Goal: Transaction & Acquisition: Purchase product/service

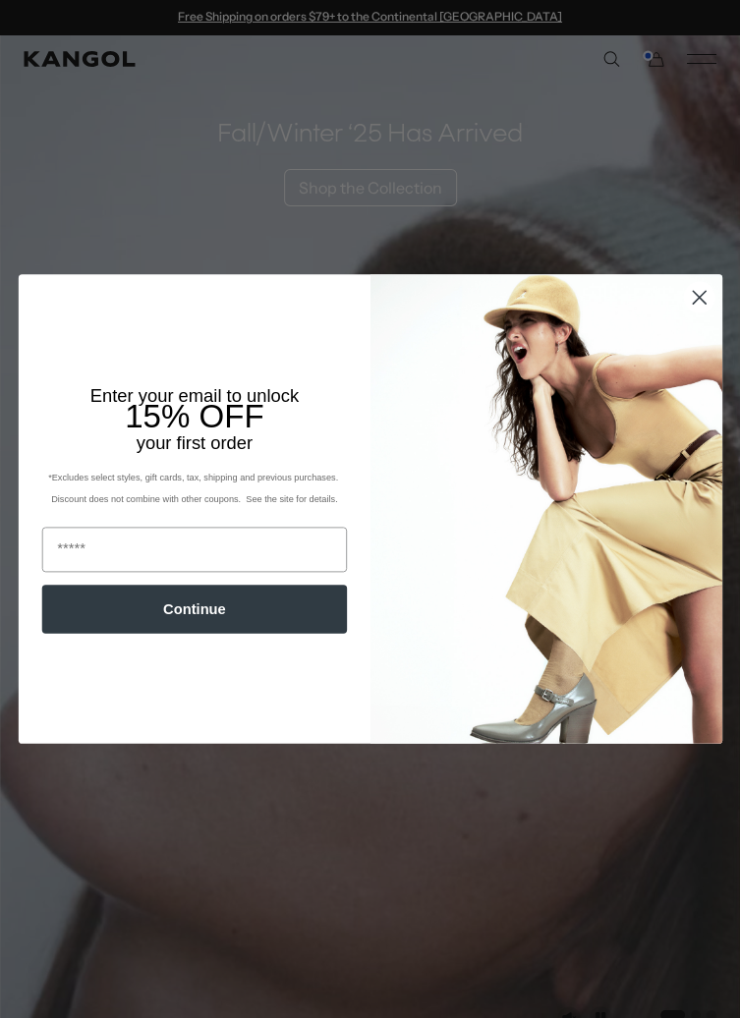
click at [696, 306] on circle "Close dialog" at bounding box center [699, 297] width 30 height 30
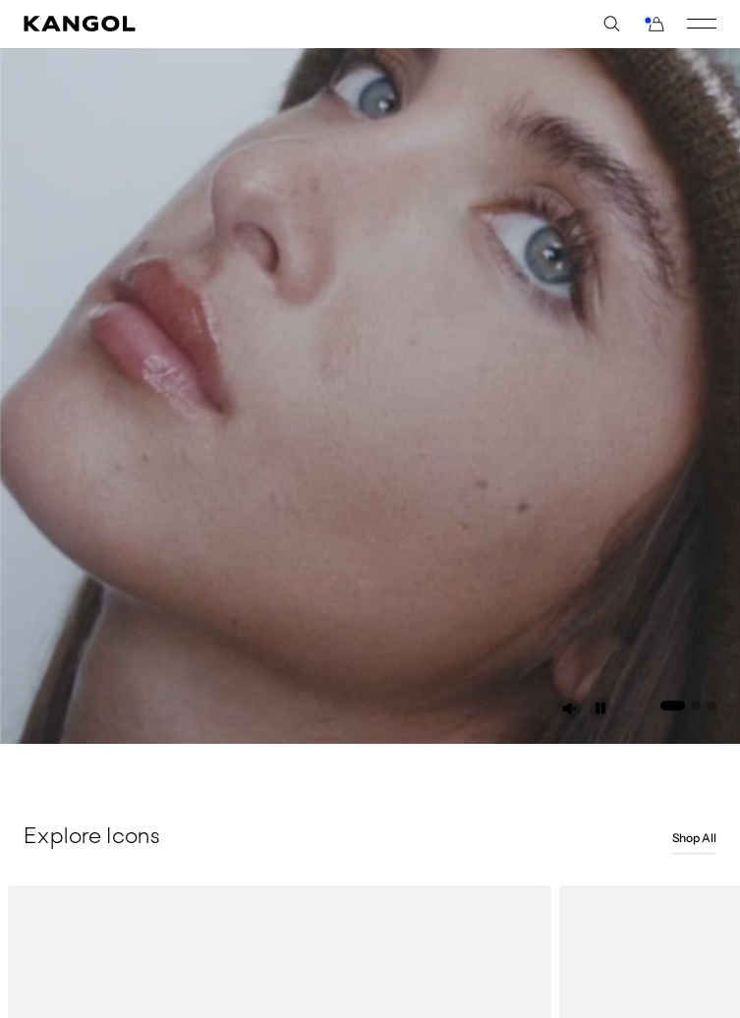
scroll to position [313, 0]
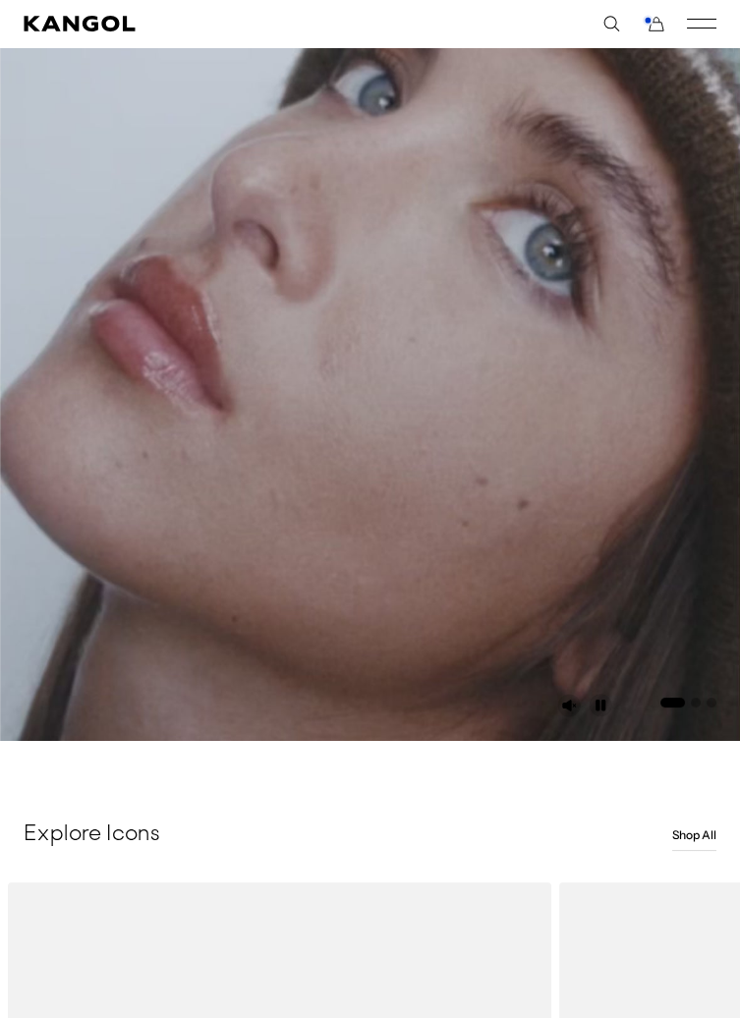
click at [693, 851] on link "Shop All" at bounding box center [694, 835] width 44 height 31
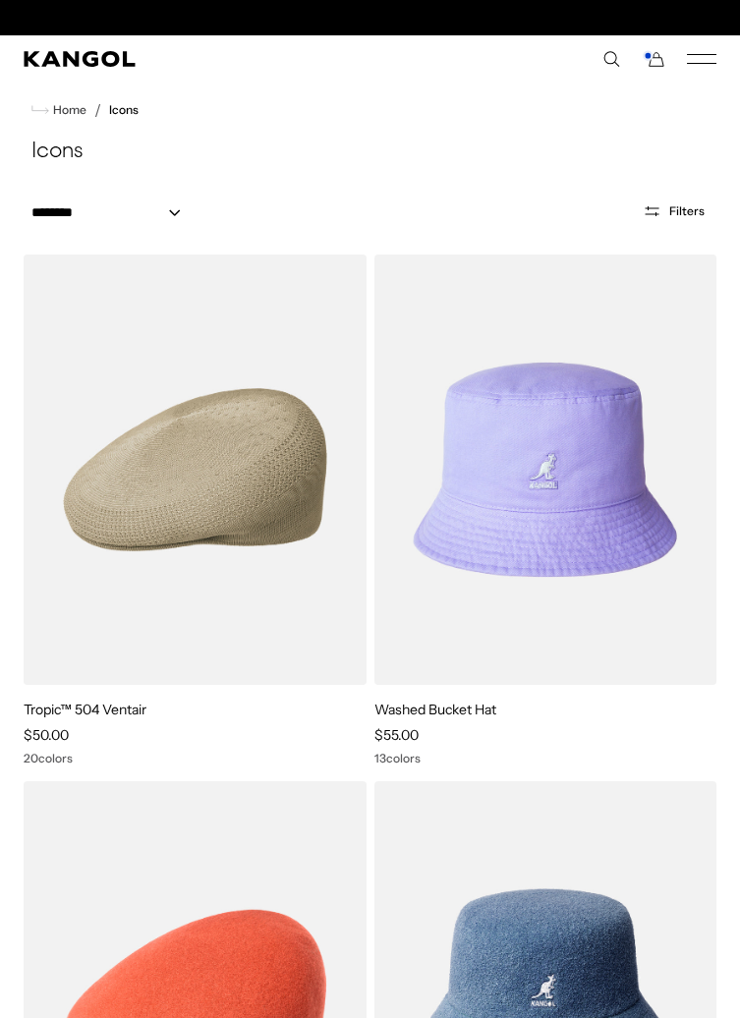
scroll to position [0, 404]
click at [670, 211] on span "Filters" at bounding box center [686, 211] width 35 height 14
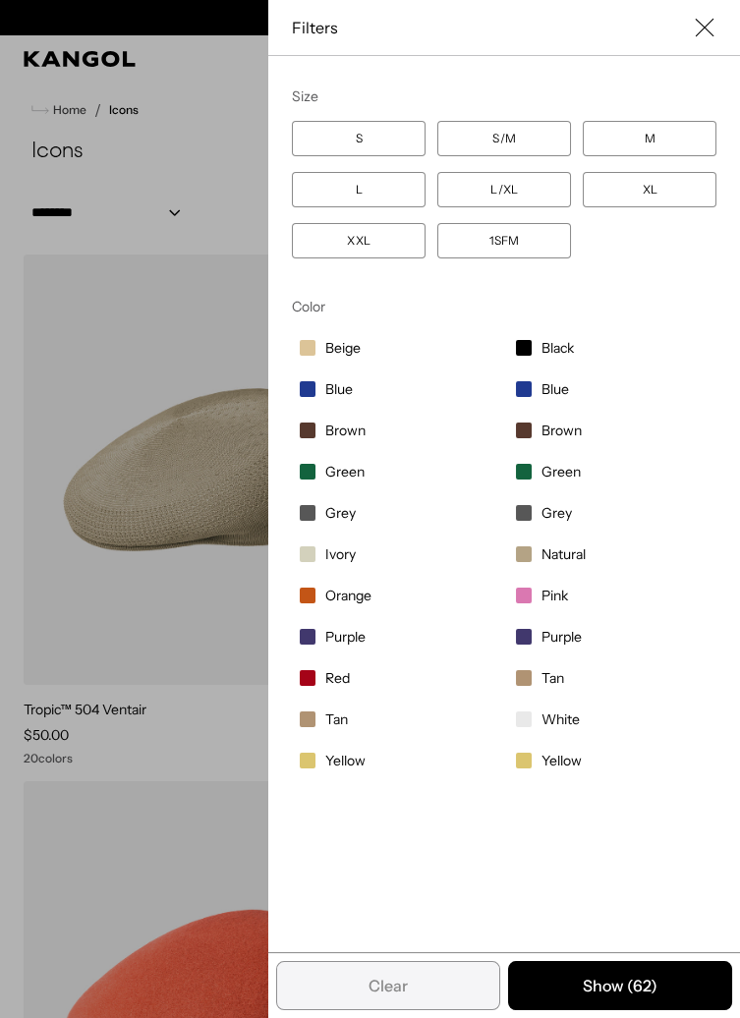
scroll to position [0, 0]
click at [357, 258] on label "XXL" at bounding box center [359, 240] width 134 height 35
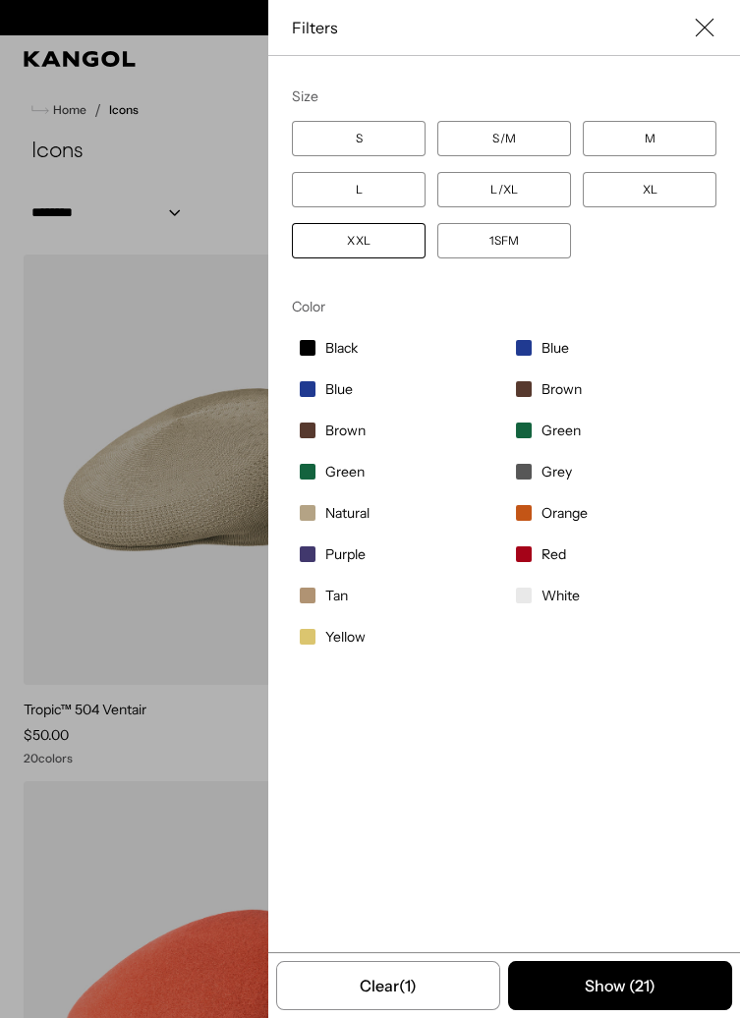
scroll to position [0, 404]
click at [639, 199] on label "XL" at bounding box center [650, 189] width 134 height 35
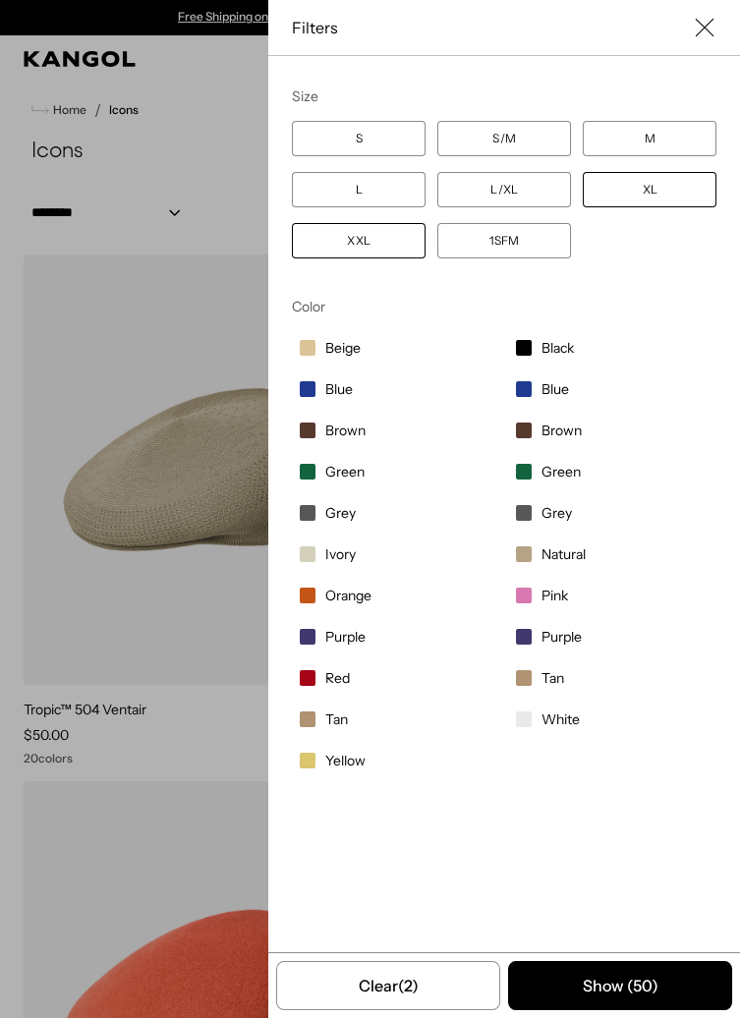
click at [659, 195] on label "XL" at bounding box center [650, 189] width 134 height 35
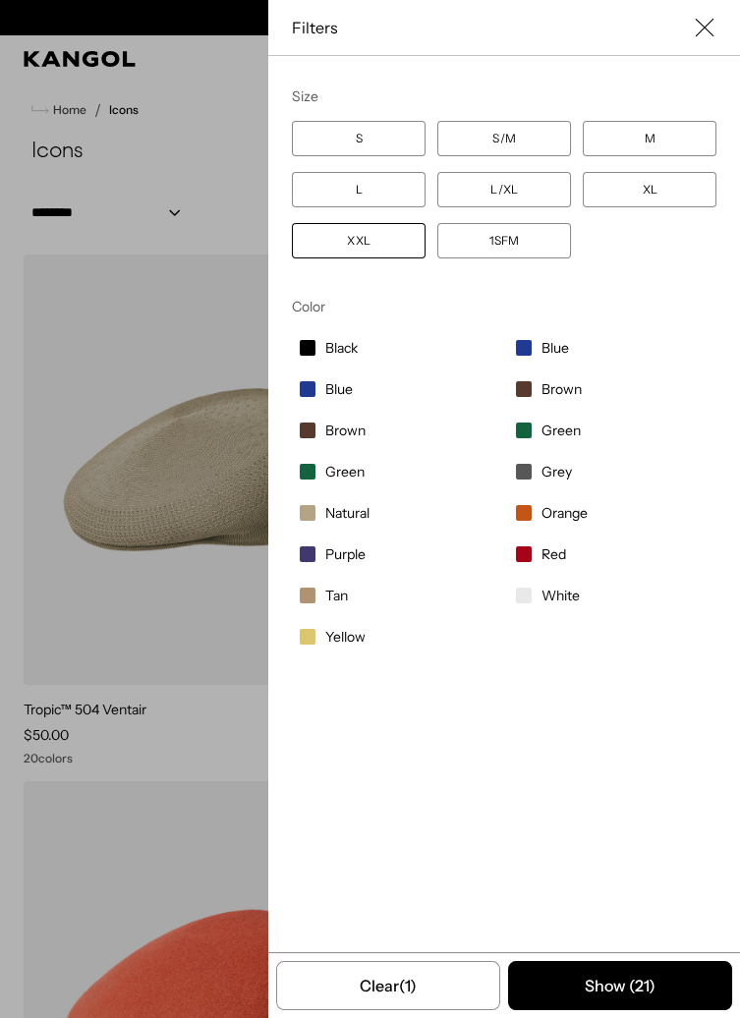
scroll to position [0, 404]
click at [366, 257] on label "XXL" at bounding box center [359, 240] width 134 height 35
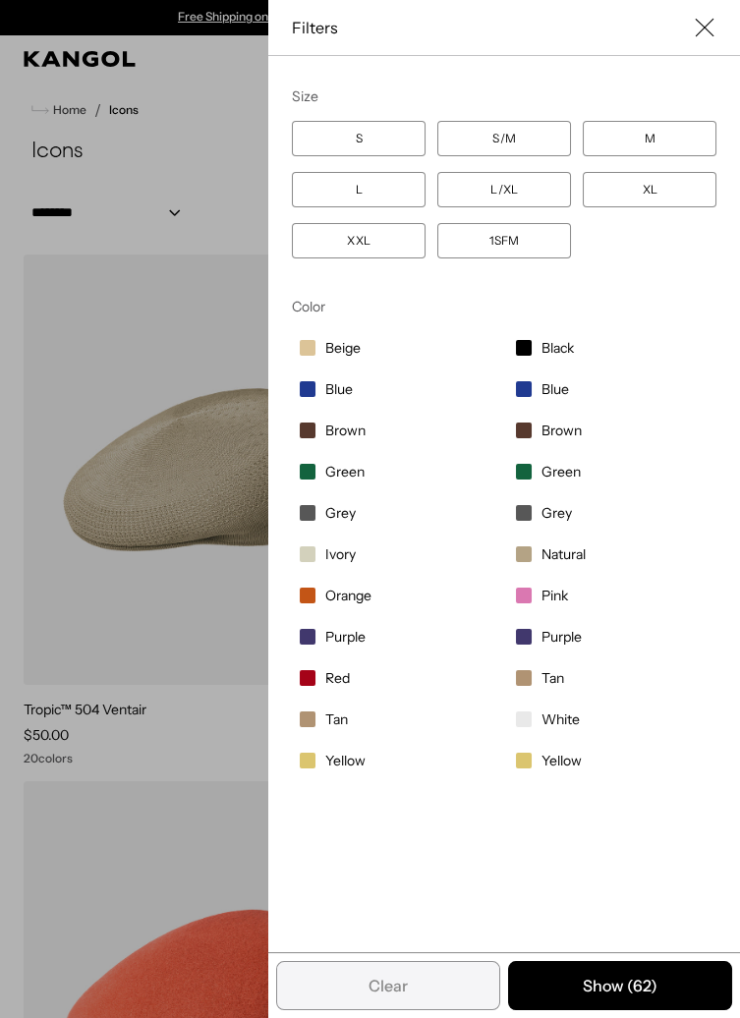
click at [540, 354] on label "Black" at bounding box center [612, 347] width 208 height 33
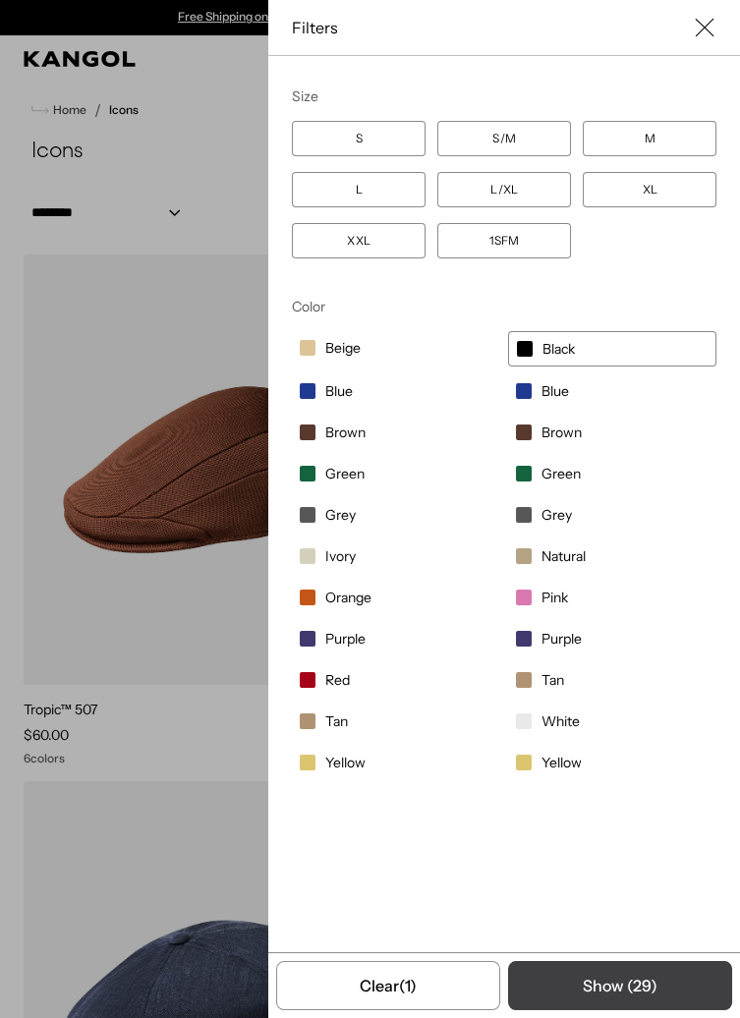
click at [644, 999] on button "Show ( 29 )" at bounding box center [620, 985] width 224 height 49
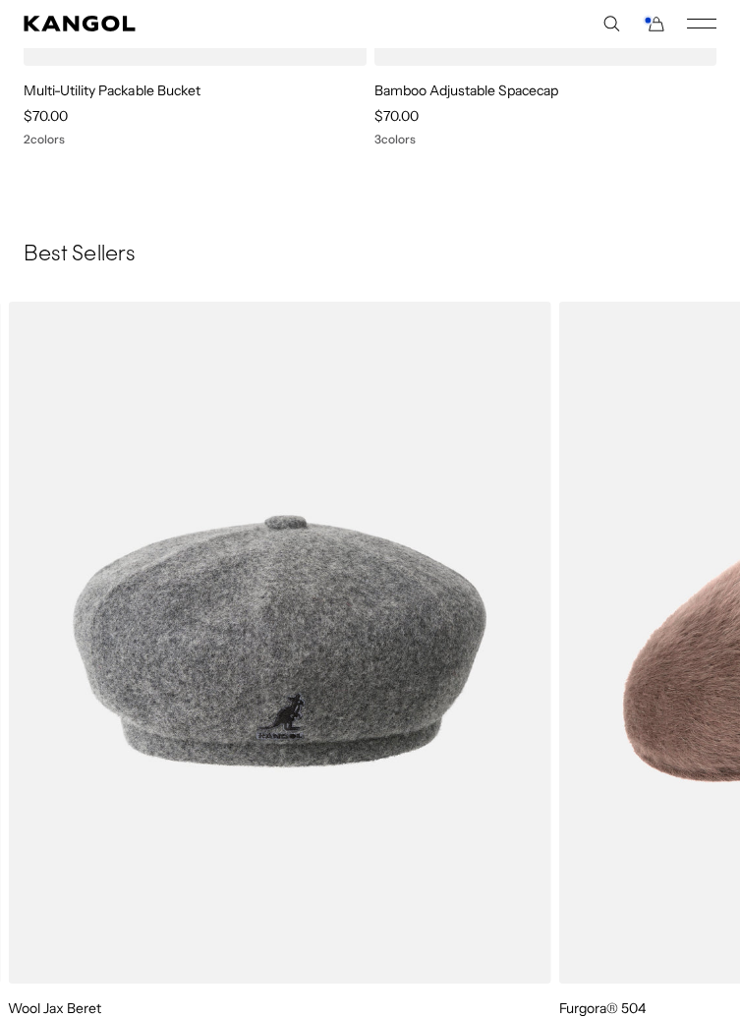
scroll to position [0, 404]
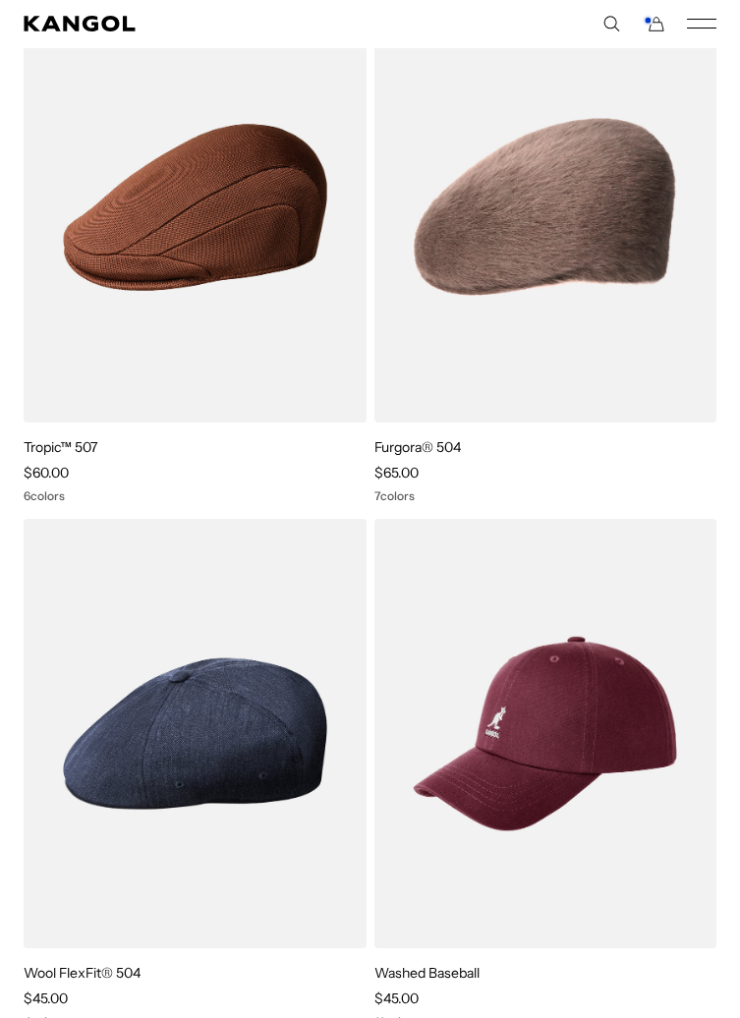
scroll to position [0, 0]
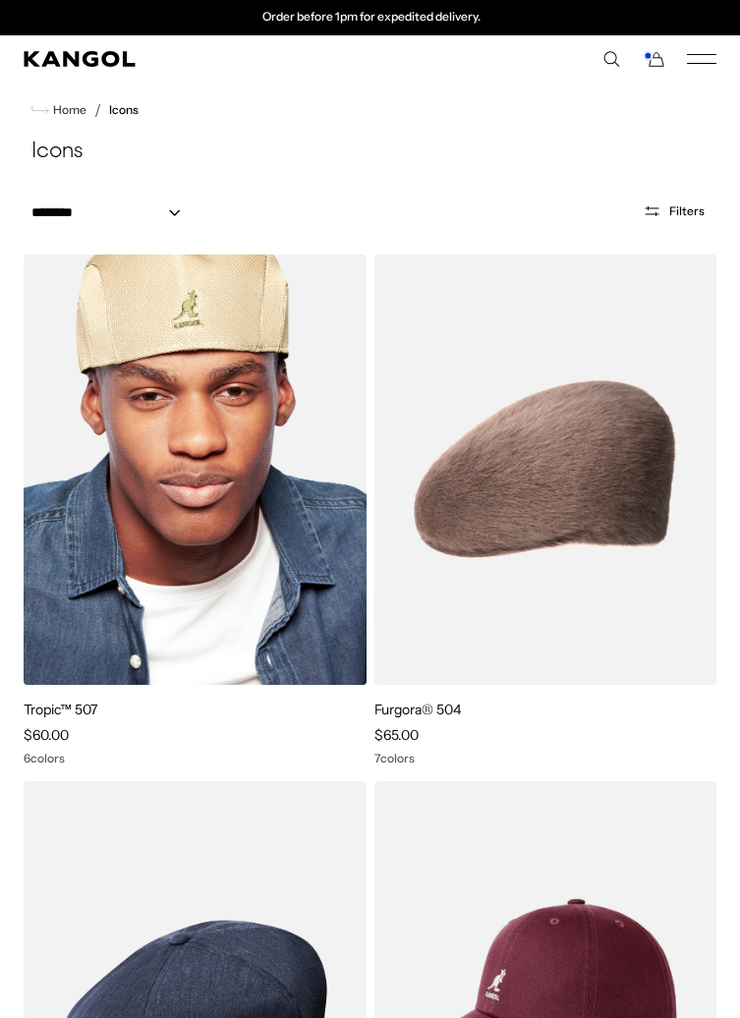
click at [262, 483] on img at bounding box center [195, 470] width 343 height 430
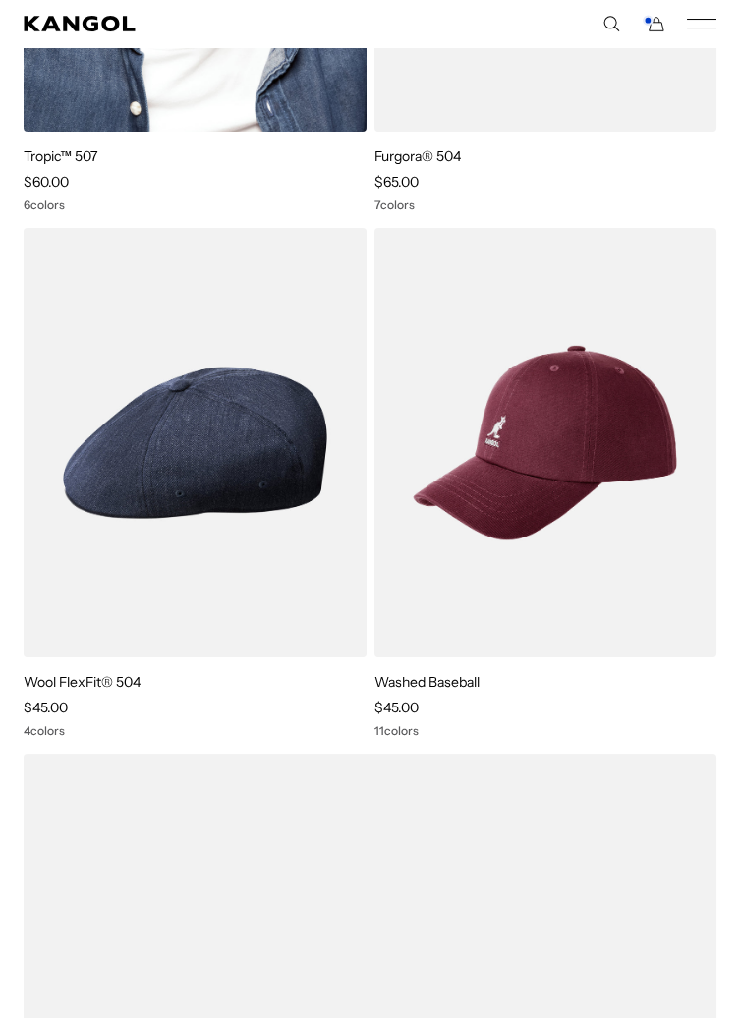
scroll to position [0, 404]
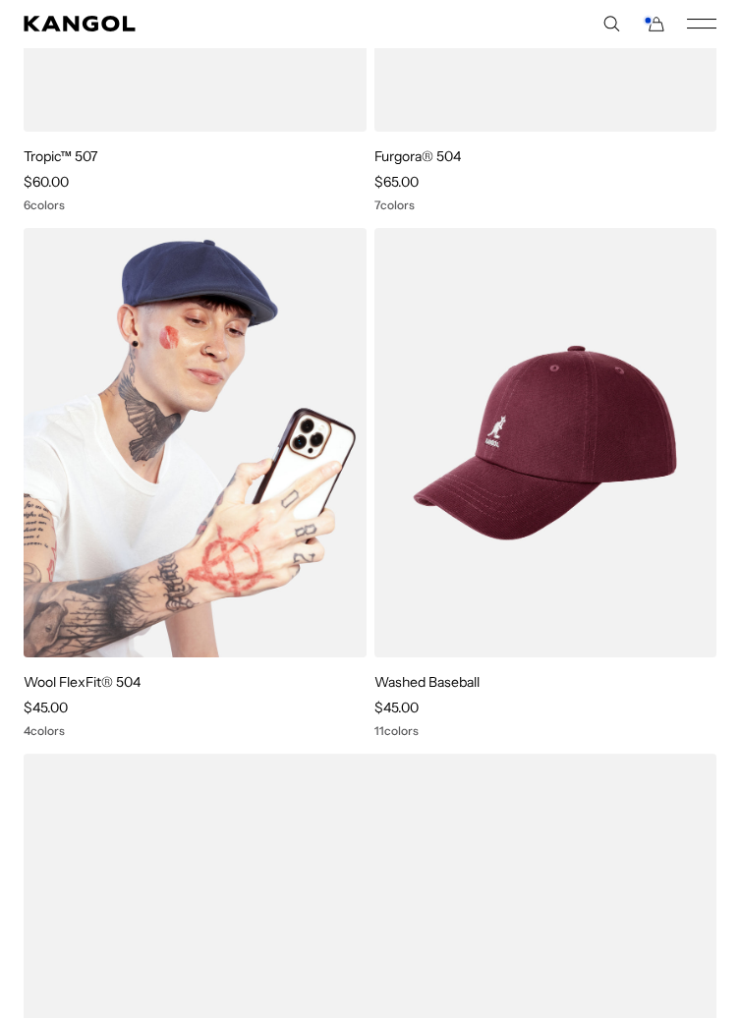
click at [293, 521] on img at bounding box center [195, 443] width 343 height 430
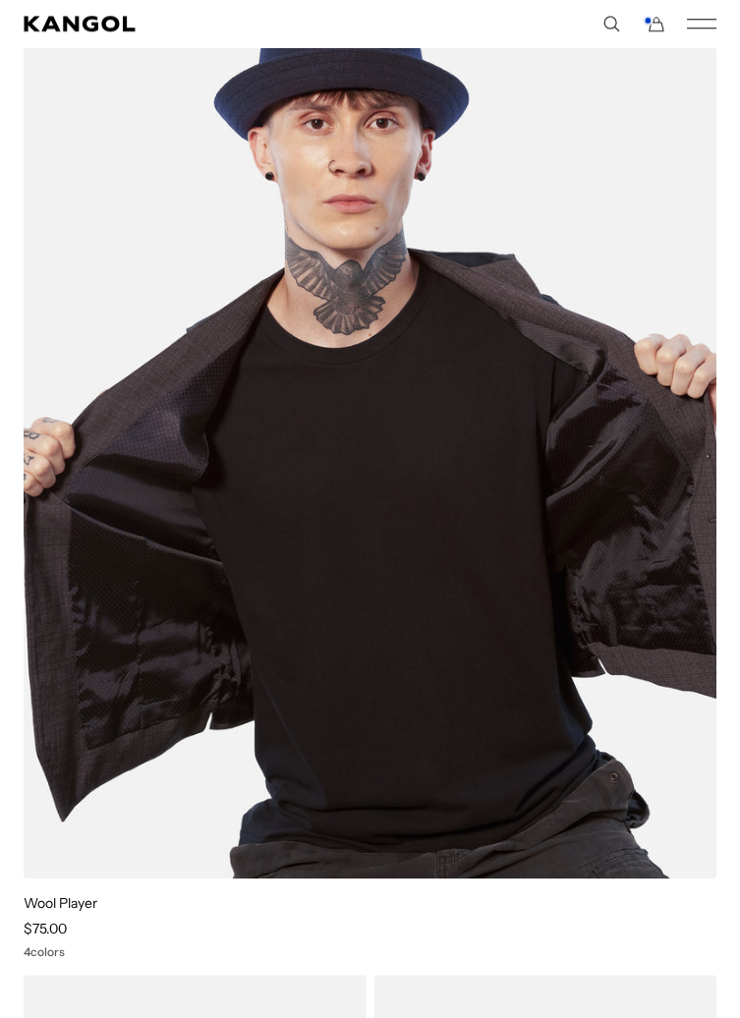
click at [451, 558] on img at bounding box center [370, 412] width 693 height 933
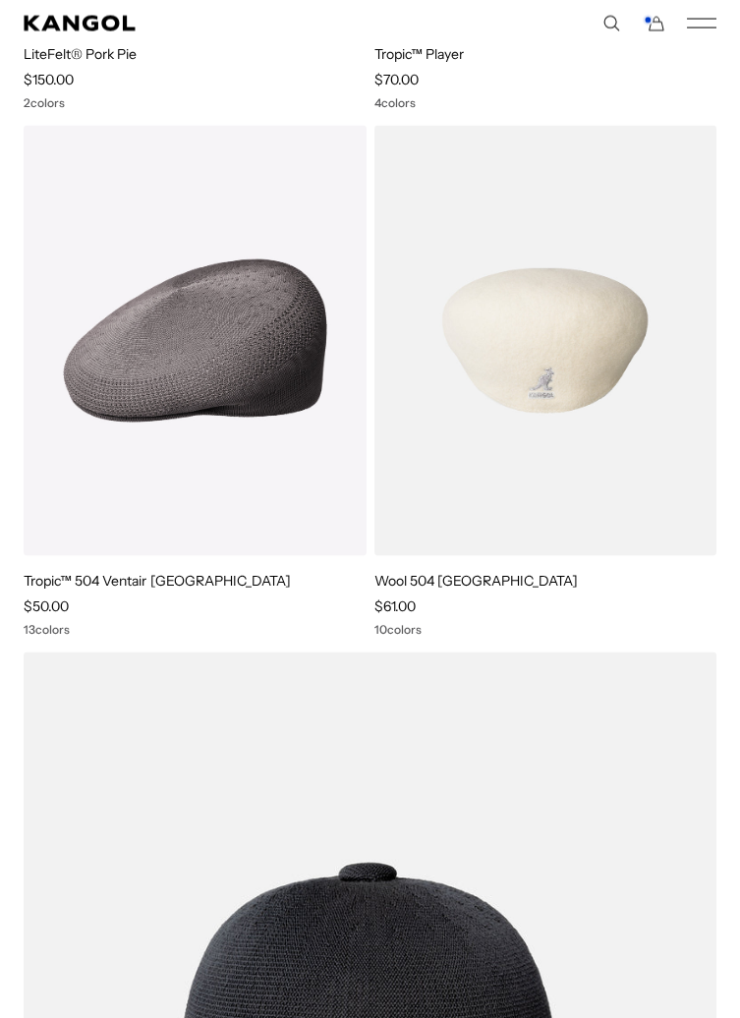
click at [606, 409] on img at bounding box center [545, 341] width 343 height 430
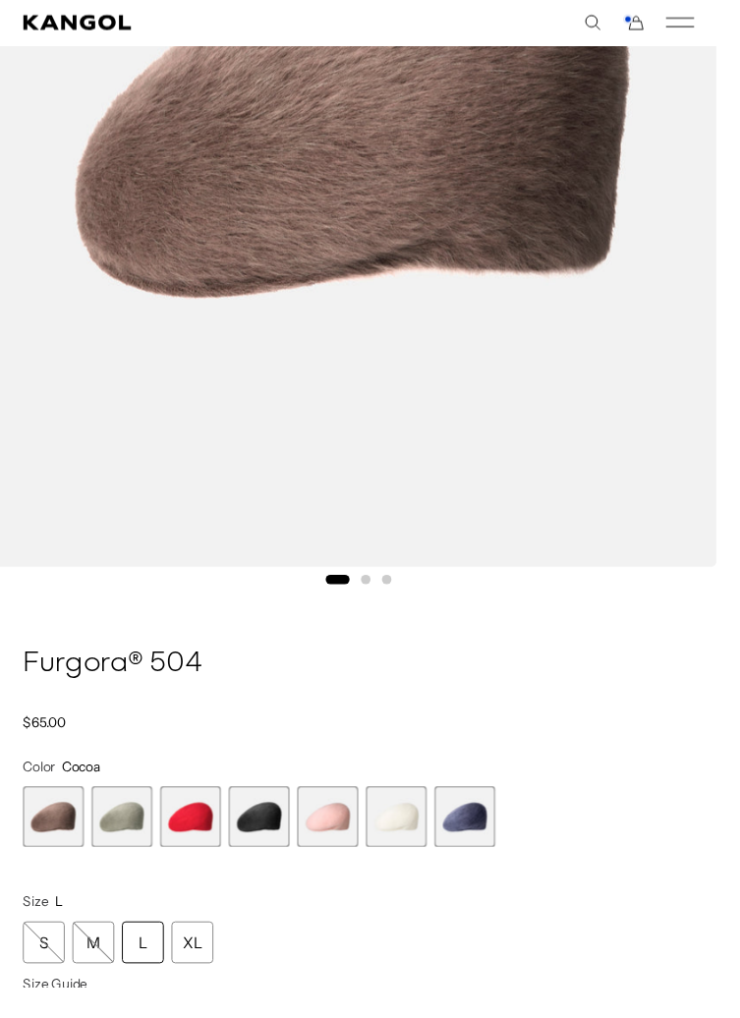
scroll to position [526, 0]
click at [285, 849] on span "4 of 7" at bounding box center [267, 842] width 63 height 63
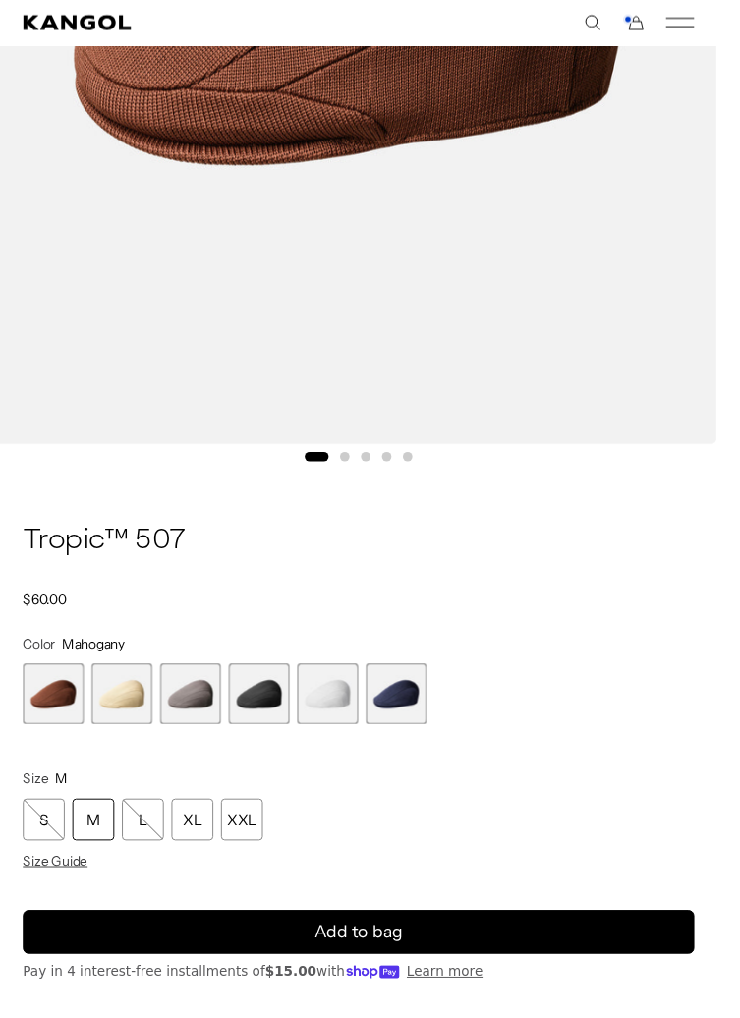
scroll to position [0, 404]
click at [418, 722] on span "6 of 6" at bounding box center [408, 716] width 63 height 63
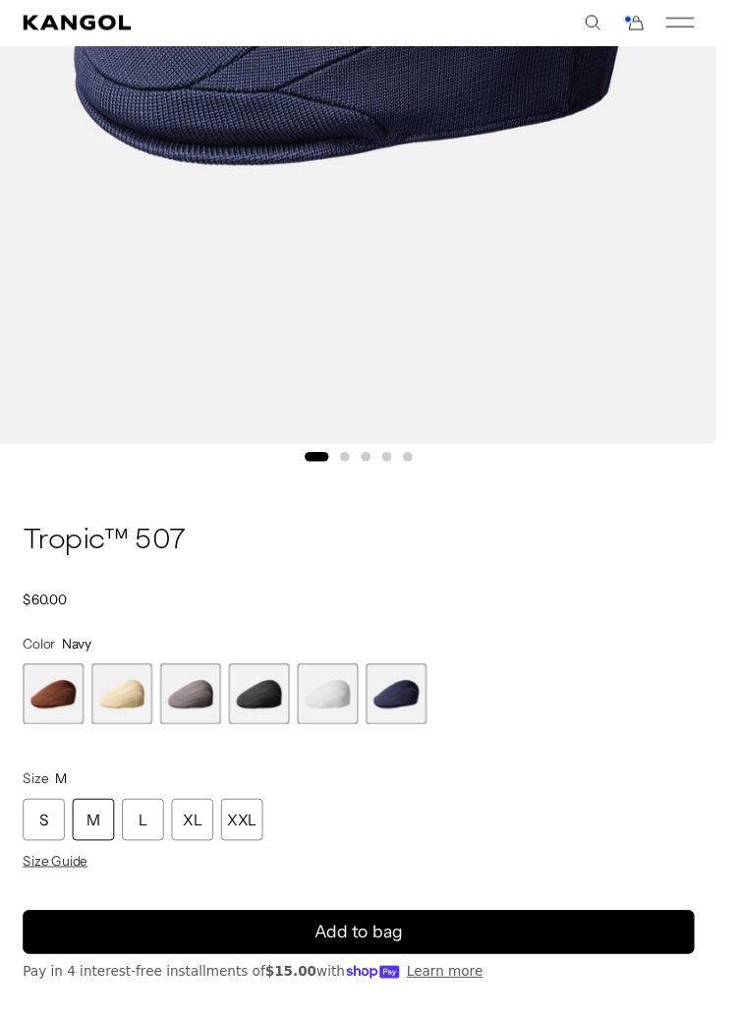
click at [249, 737] on span "4 of 6" at bounding box center [267, 716] width 63 height 63
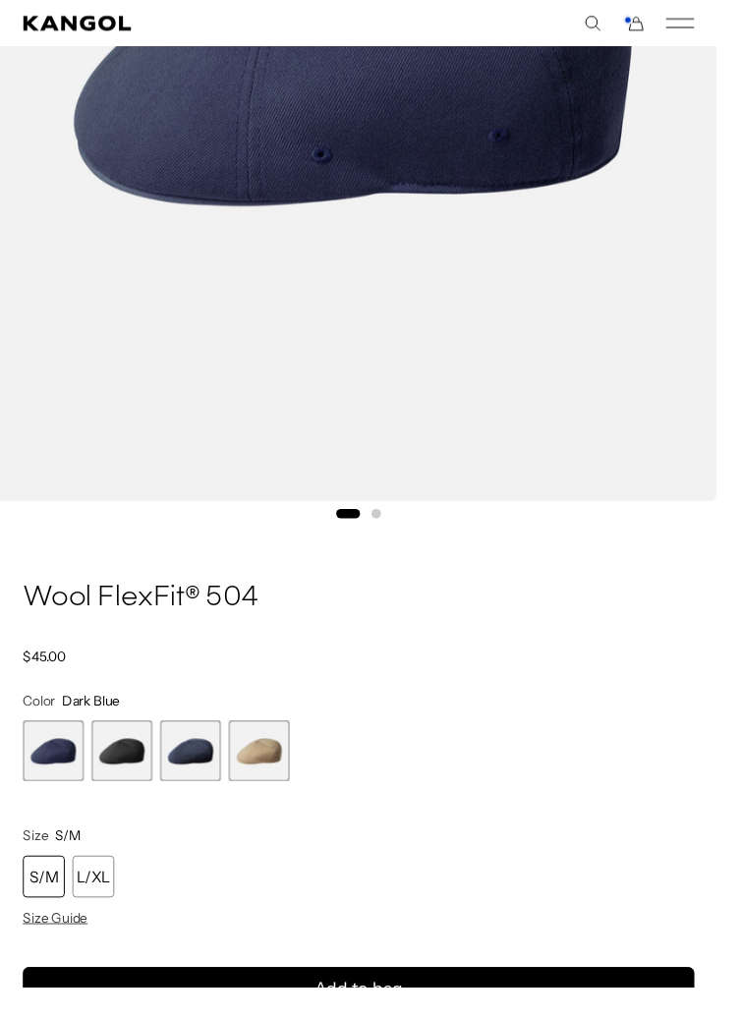
scroll to position [0, 404]
click at [133, 787] on span "2 of 4" at bounding box center [125, 774] width 63 height 63
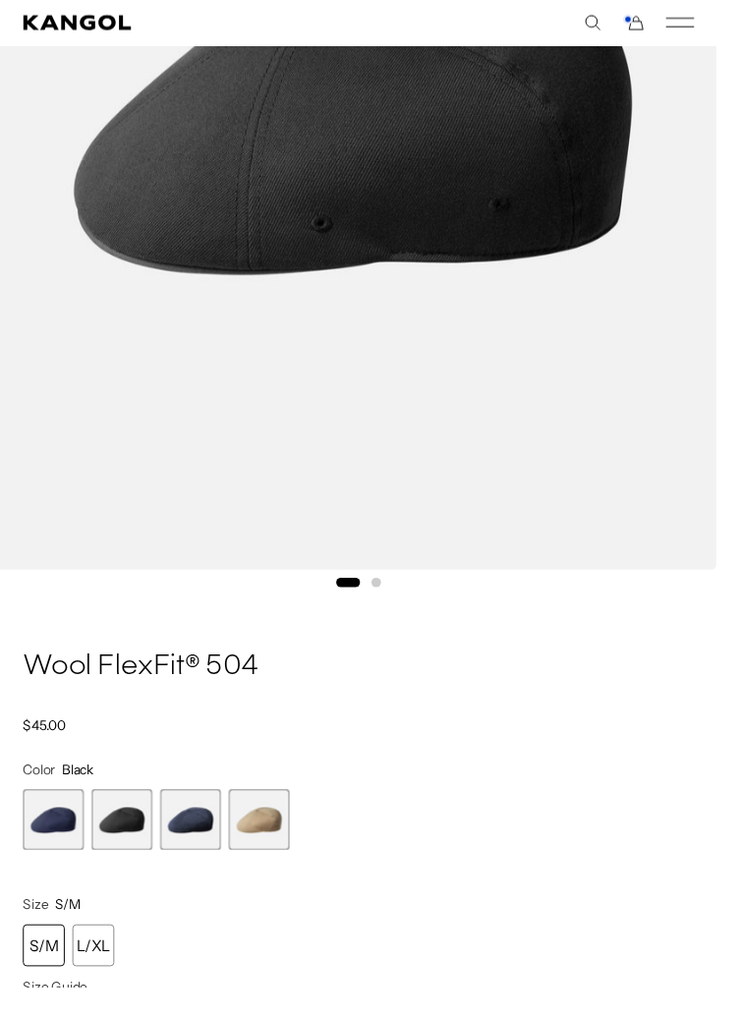
scroll to position [535, 0]
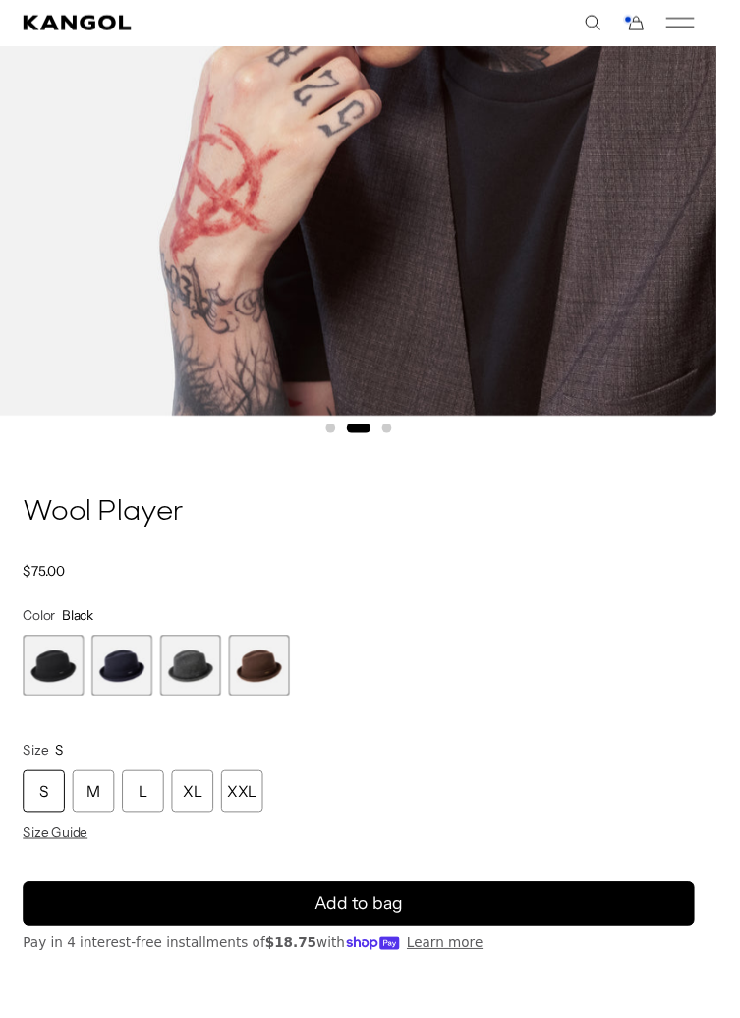
scroll to position [691, 0]
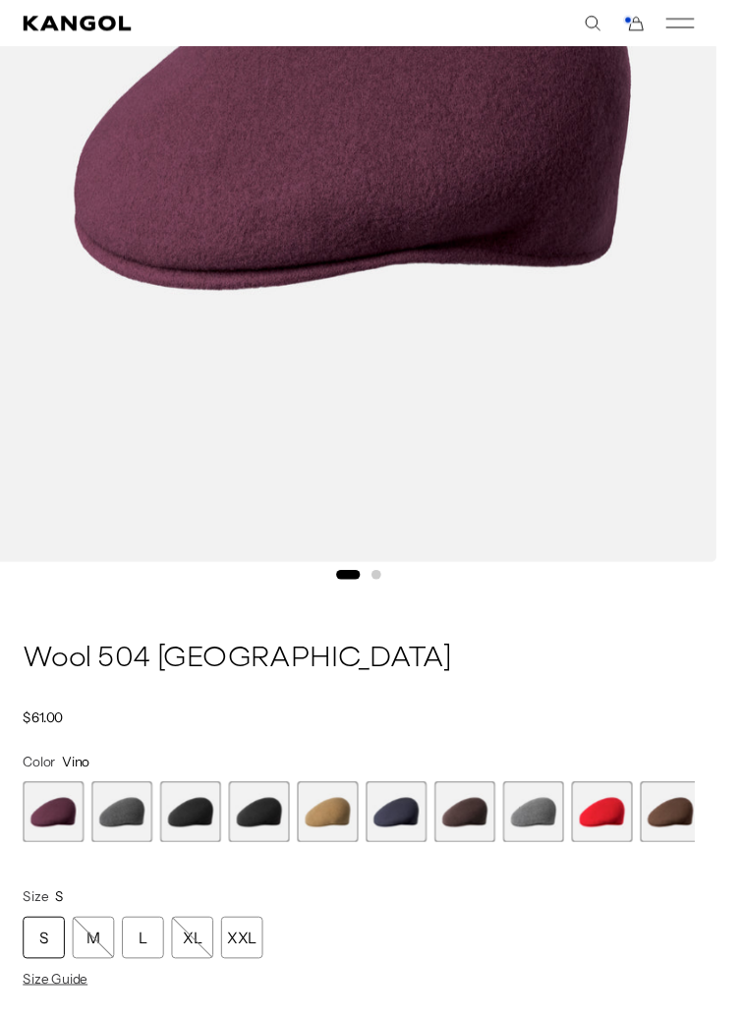
scroll to position [0, 404]
click at [279, 851] on span "4 of 12" at bounding box center [267, 837] width 63 height 63
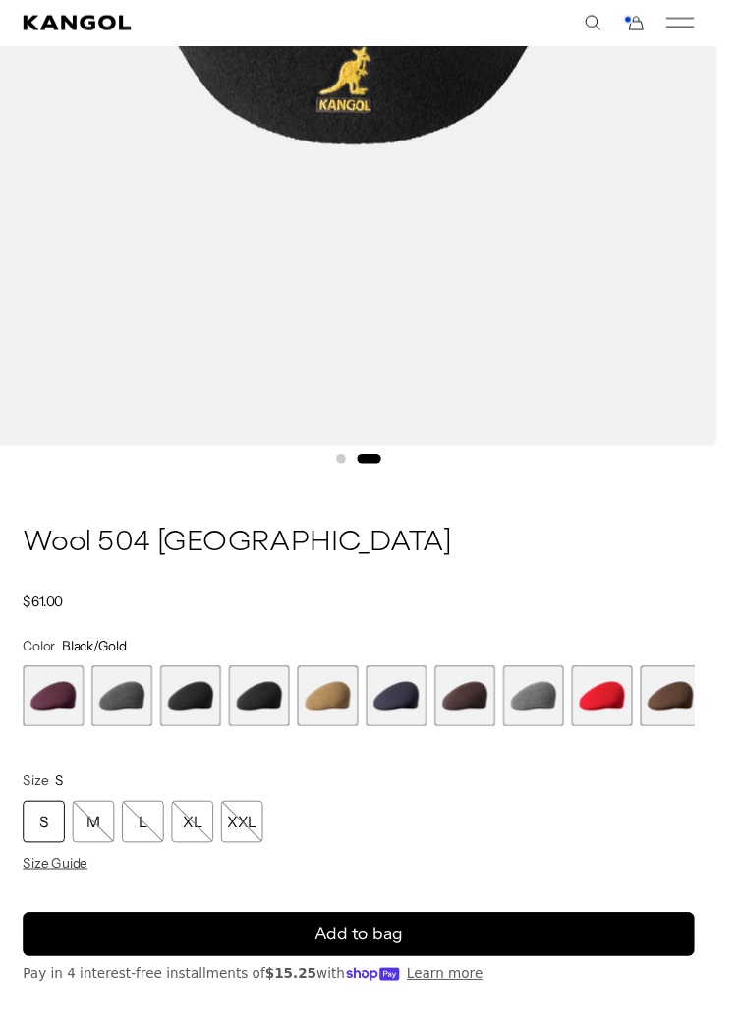
click at [403, 731] on span "6 of 12" at bounding box center [408, 718] width 63 height 63
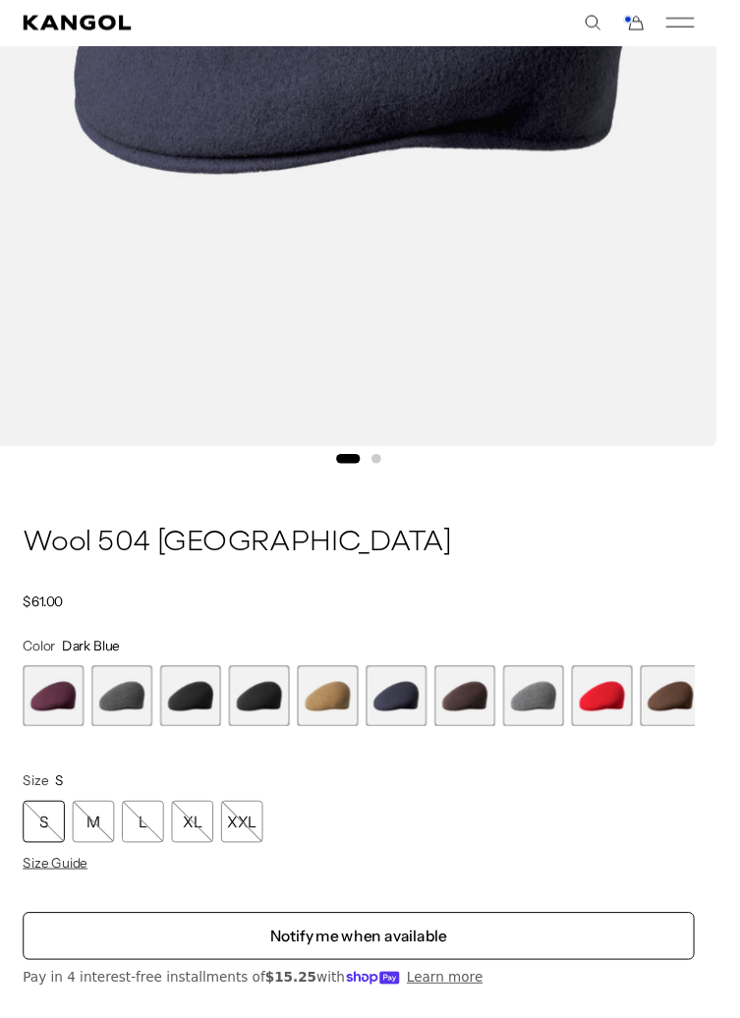
scroll to position [0, 404]
click at [550, 722] on span "8 of 12" at bounding box center [550, 718] width 63 height 63
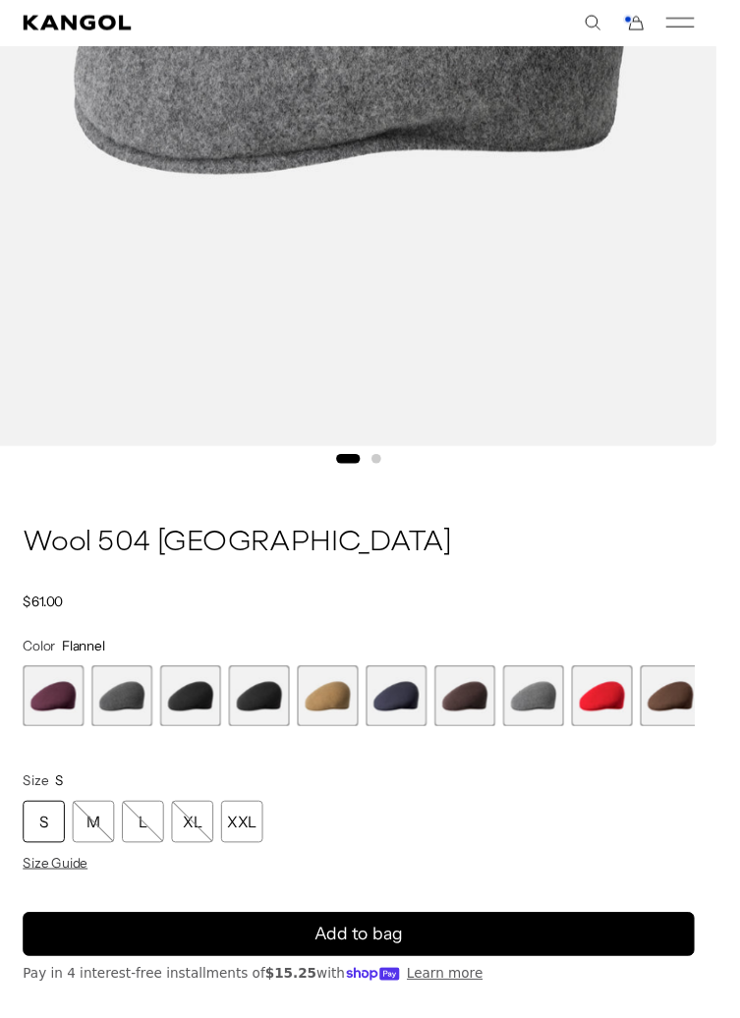
click at [348, 733] on span "5 of 12" at bounding box center [338, 718] width 63 height 63
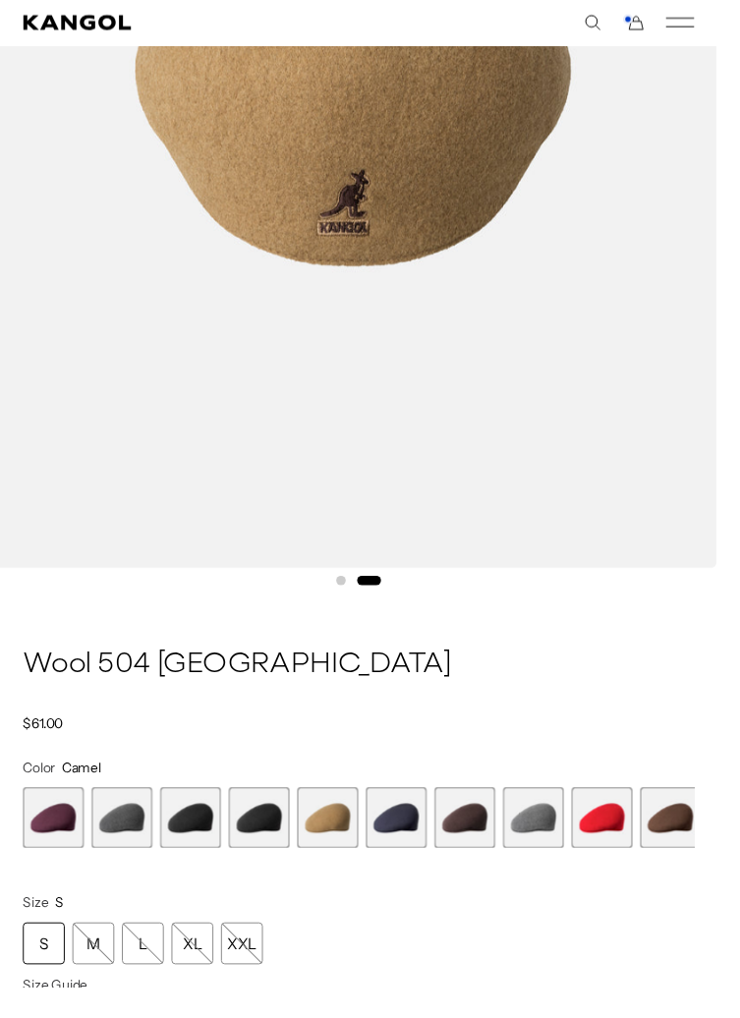
click at [211, 846] on span "3 of 12" at bounding box center [196, 844] width 63 height 63
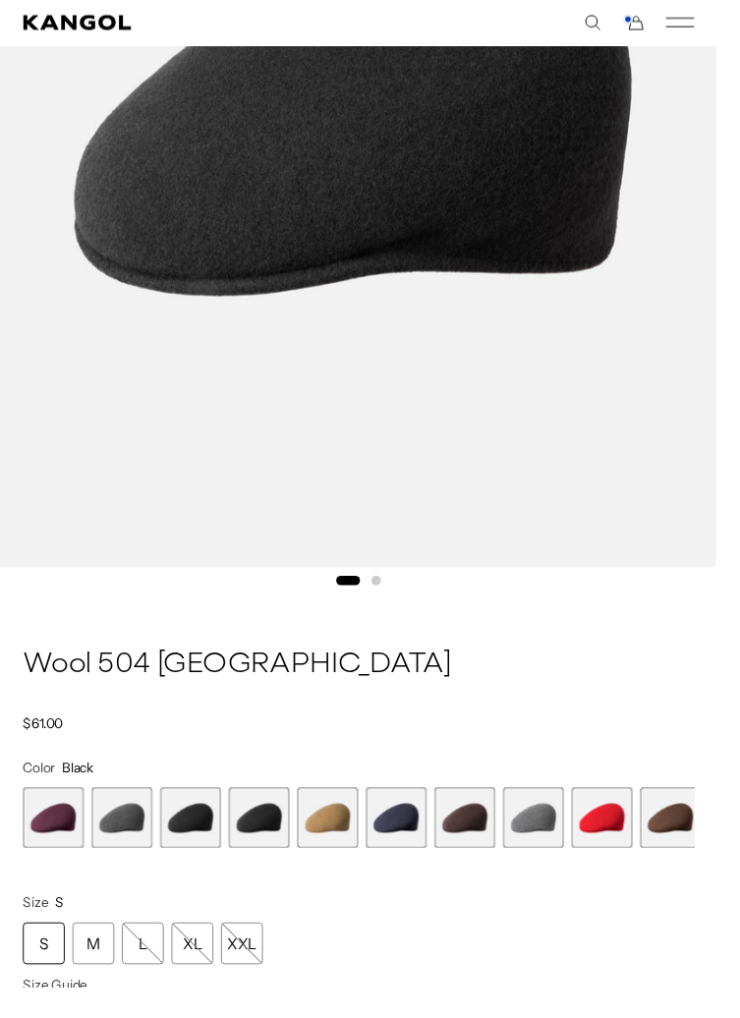
click at [267, 848] on span "4 of 12" at bounding box center [267, 844] width 63 height 63
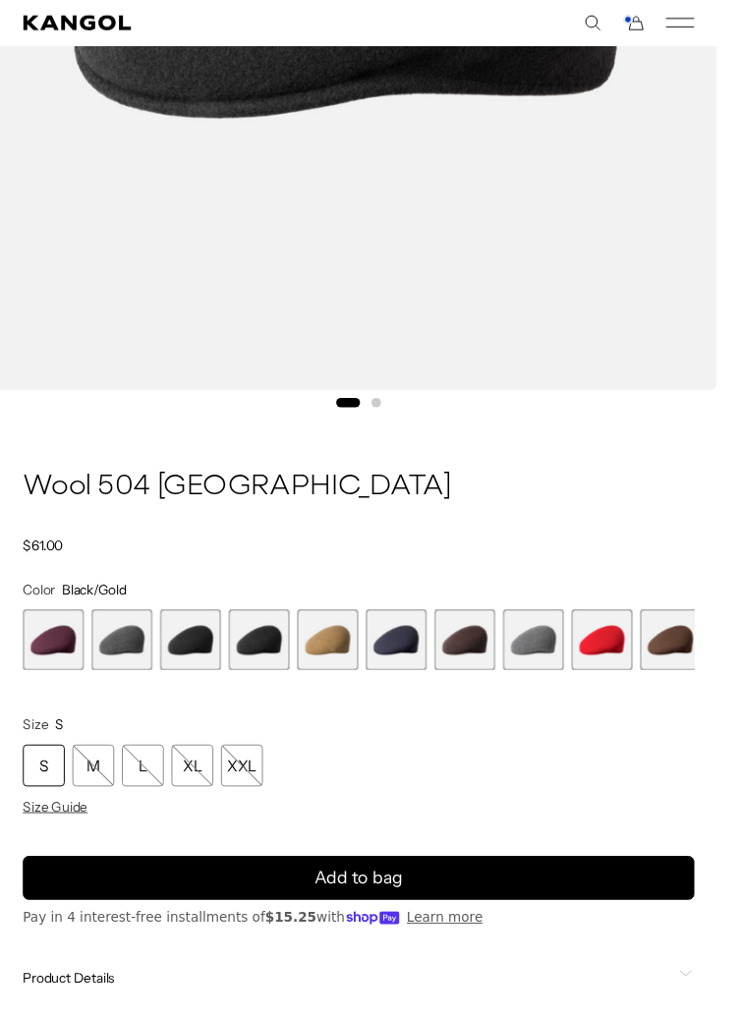
scroll to position [0, 404]
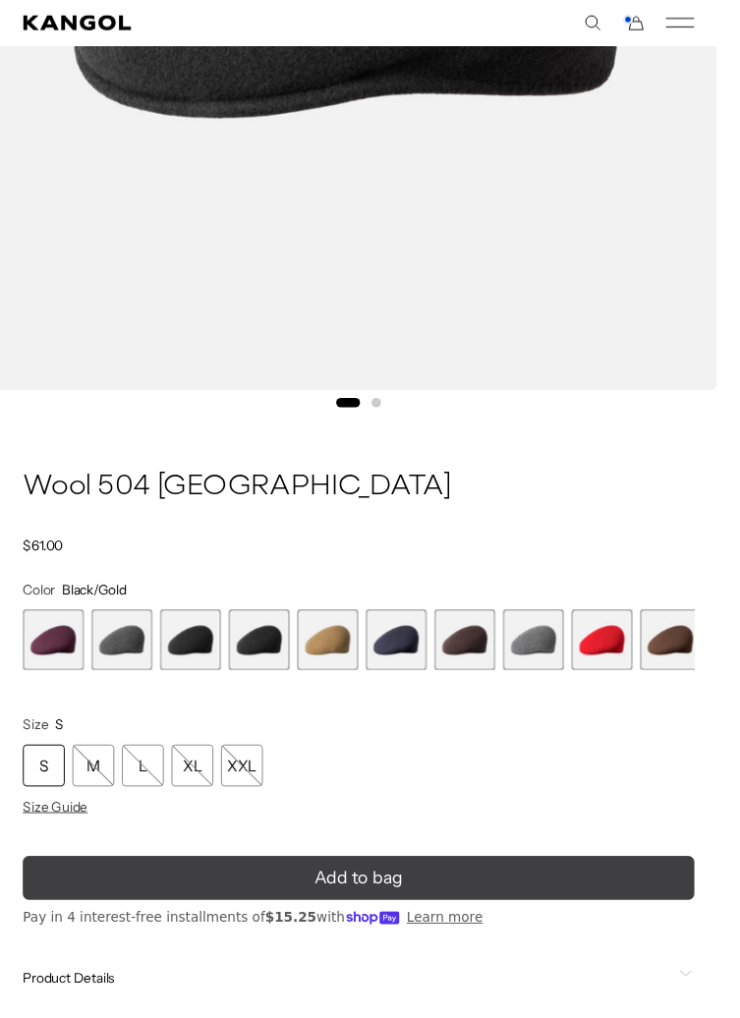
click at [597, 913] on button "Add to bag" at bounding box center [370, 905] width 693 height 45
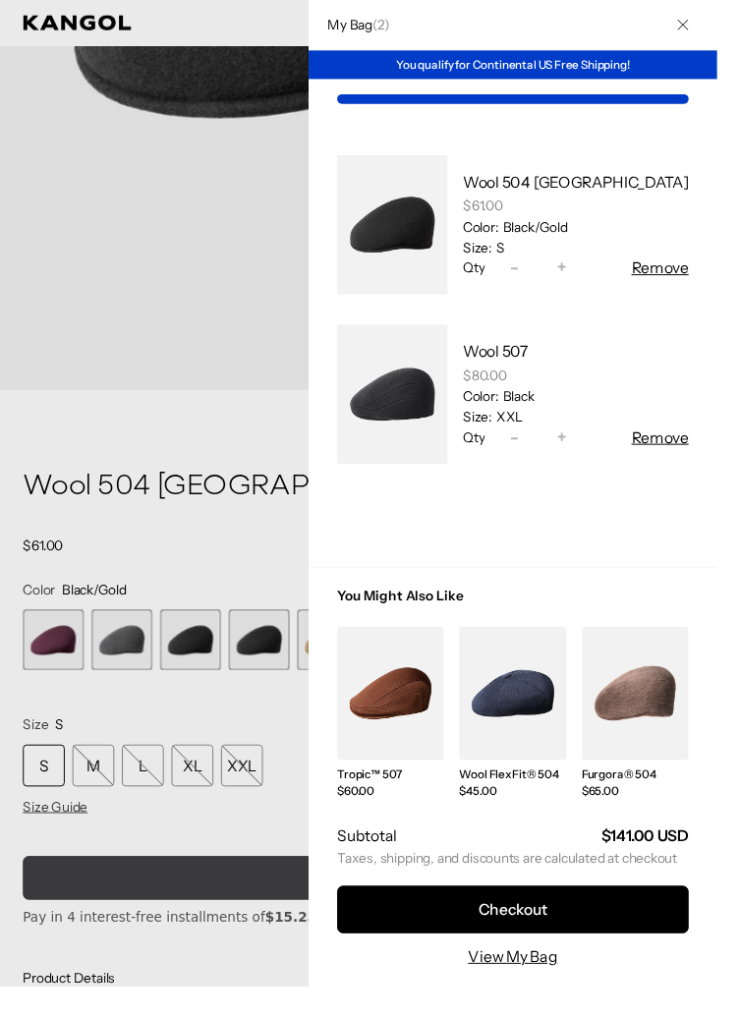
scroll to position [0, 0]
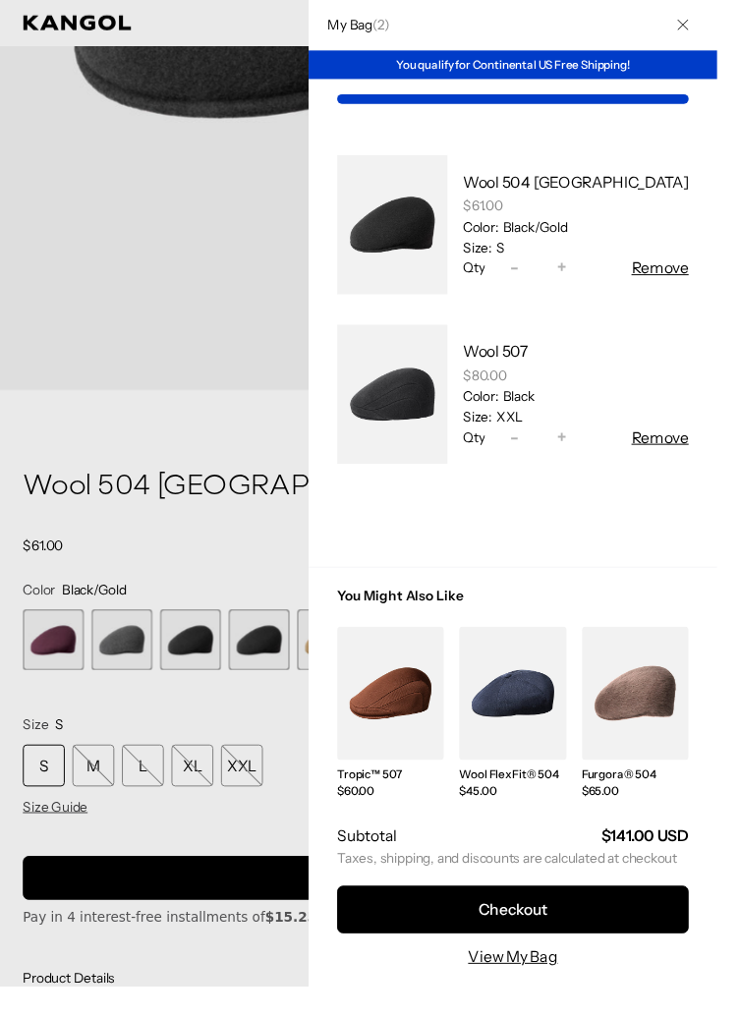
click at [695, 460] on button "Remove" at bounding box center [681, 451] width 59 height 24
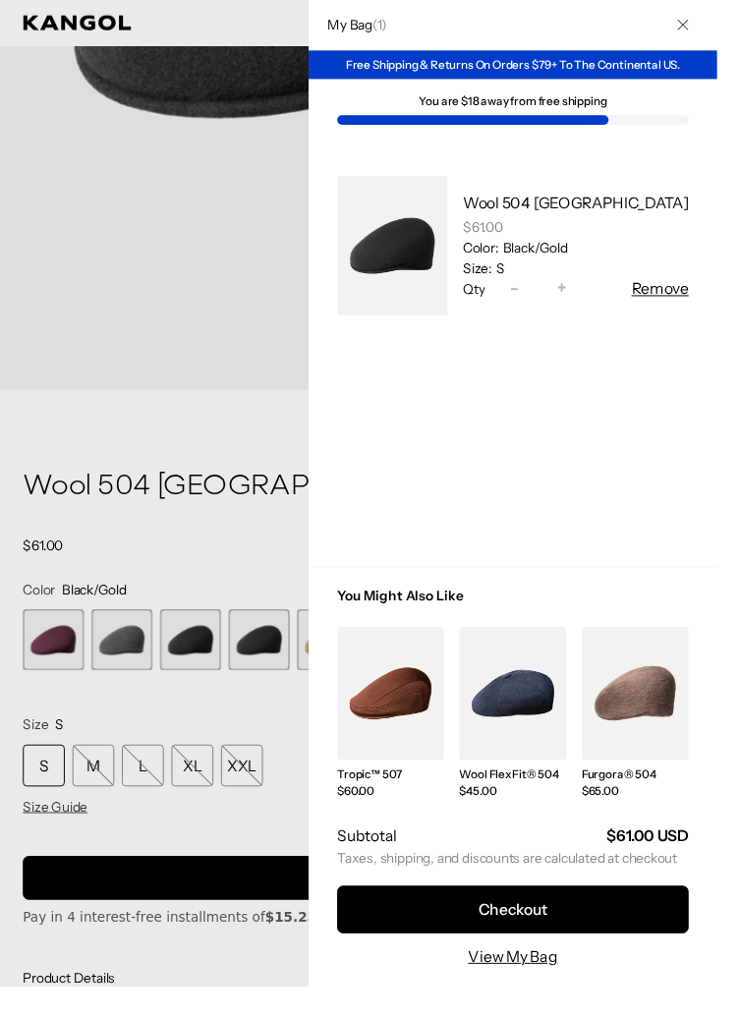
click at [703, 321] on div "Wool 504 USA $61.00 Color: Black/Gold Size: S Qty Decrease quantity for Wool 50…" at bounding box center [586, 253] width 249 height 159
click at [690, 307] on button "Remove" at bounding box center [681, 298] width 59 height 24
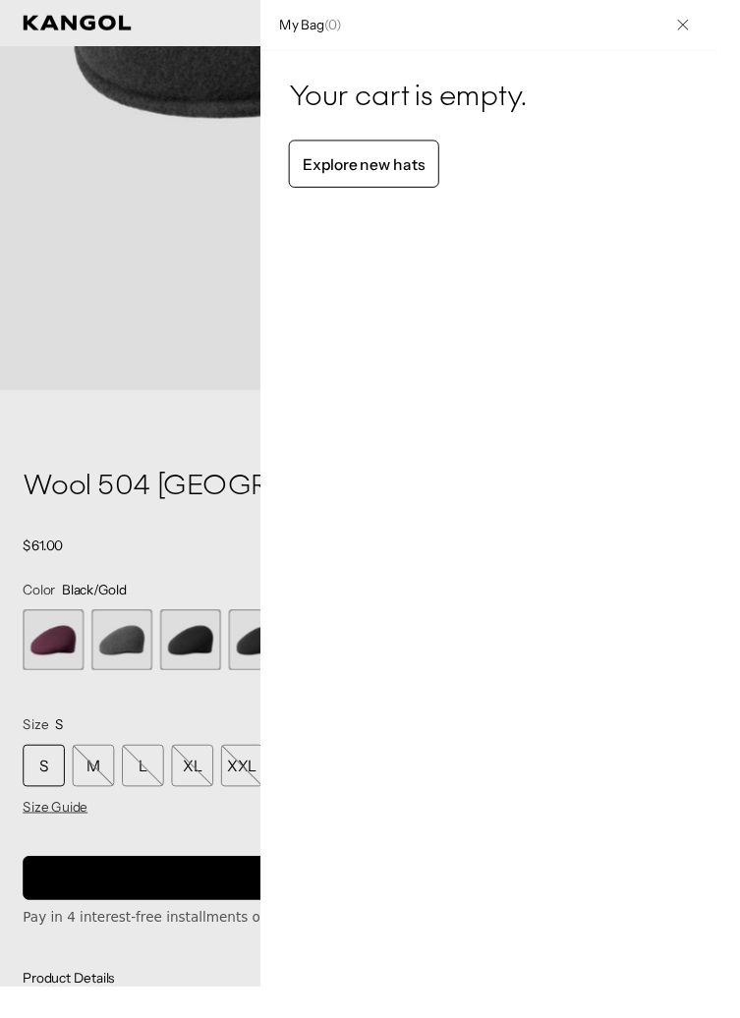
click at [672, 307] on div "My Bag ( 0 ) Your cart is empty. Explore new hats Loading... Subtotal $0.00 USD…" at bounding box center [504, 509] width 472 height 1018
click at [221, 294] on div at bounding box center [370, 509] width 740 height 1018
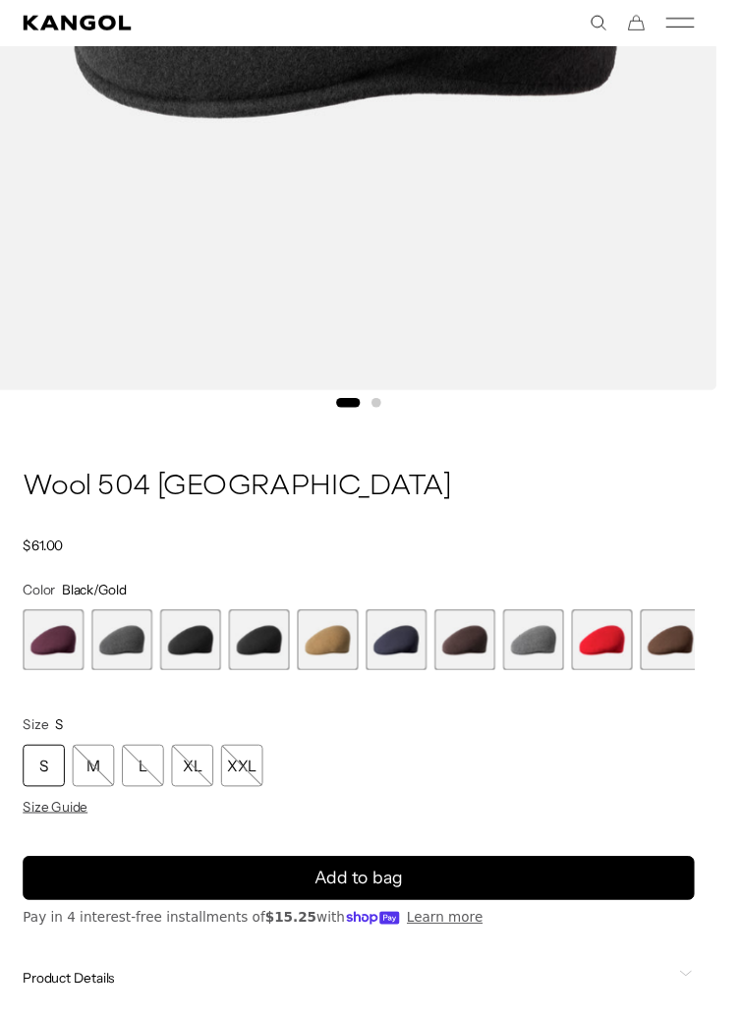
scroll to position [0, 0]
click at [282, 680] on span "4 of 12" at bounding box center [267, 660] width 63 height 63
click at [262, 799] on div "XXL" at bounding box center [249, 789] width 43 height 43
select select "**********"
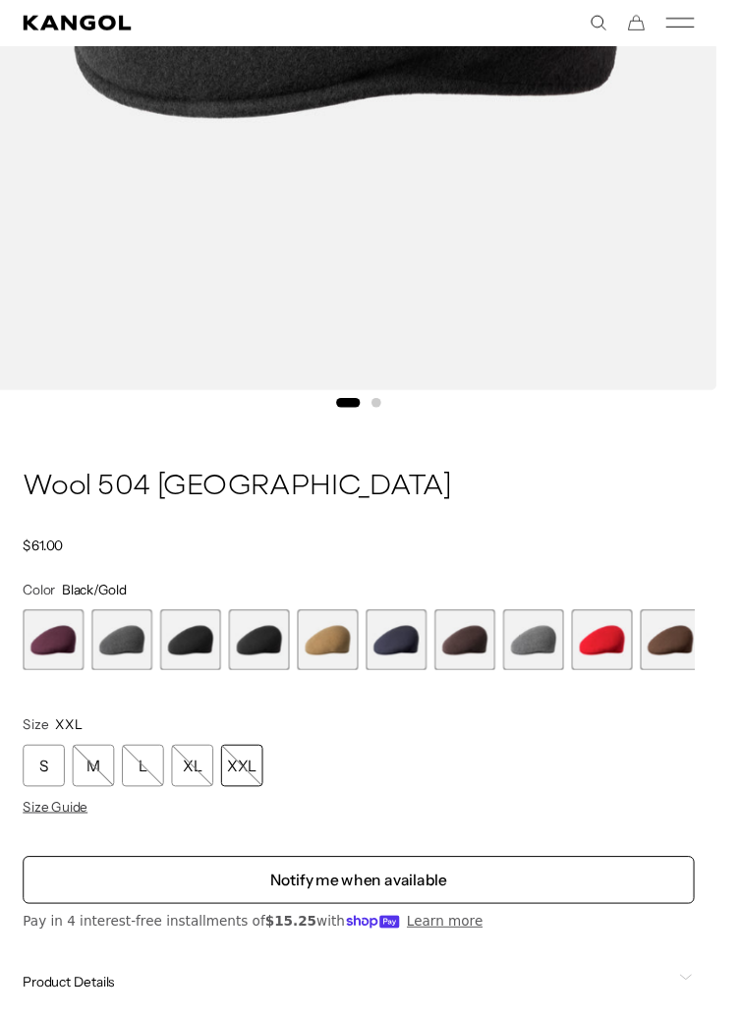
scroll to position [0, 404]
click at [257, 806] on div "XXL" at bounding box center [249, 789] width 43 height 43
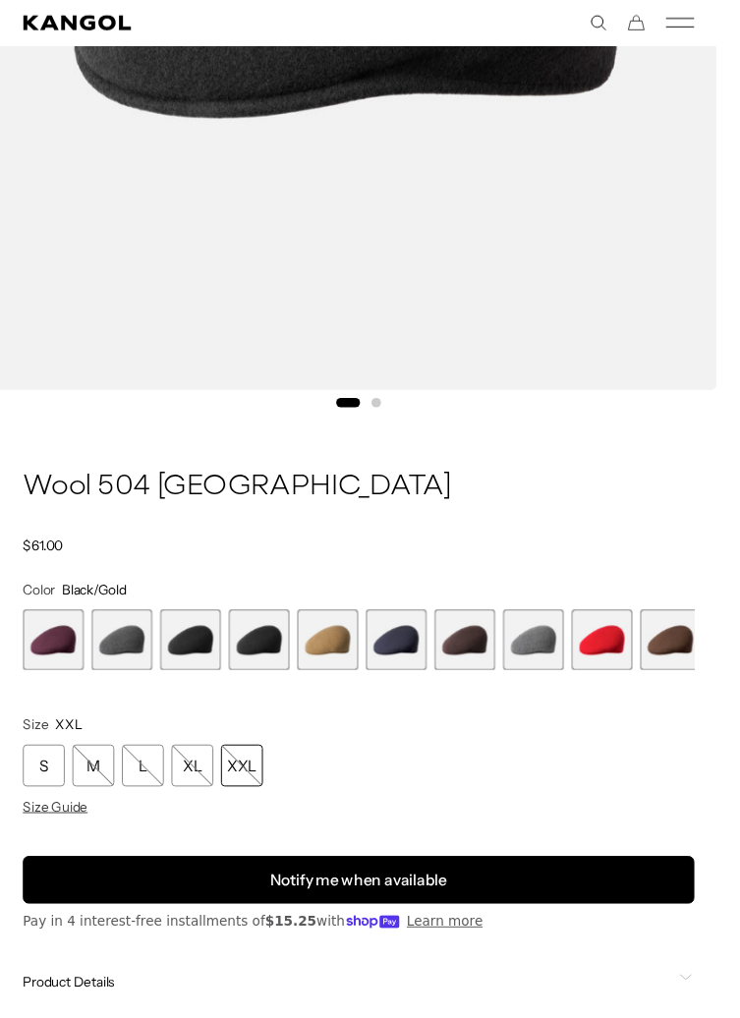
click at [494, 914] on button "Notify me when available" at bounding box center [370, 907] width 693 height 49
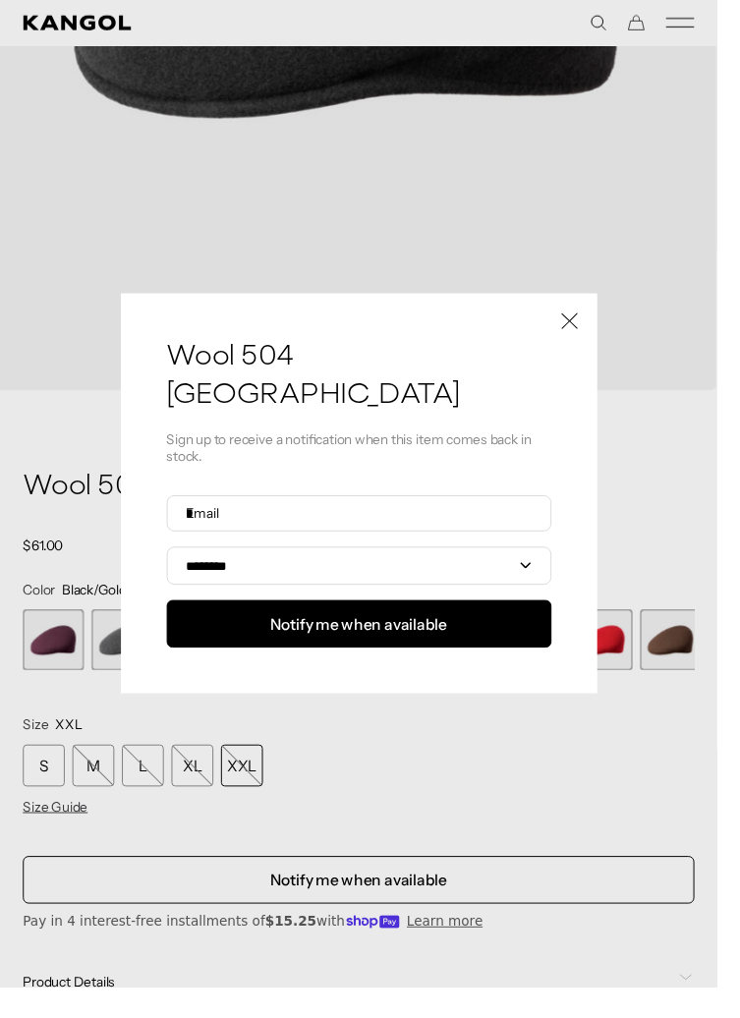
click at [597, 340] on icon "Close" at bounding box center [588, 331] width 18 height 18
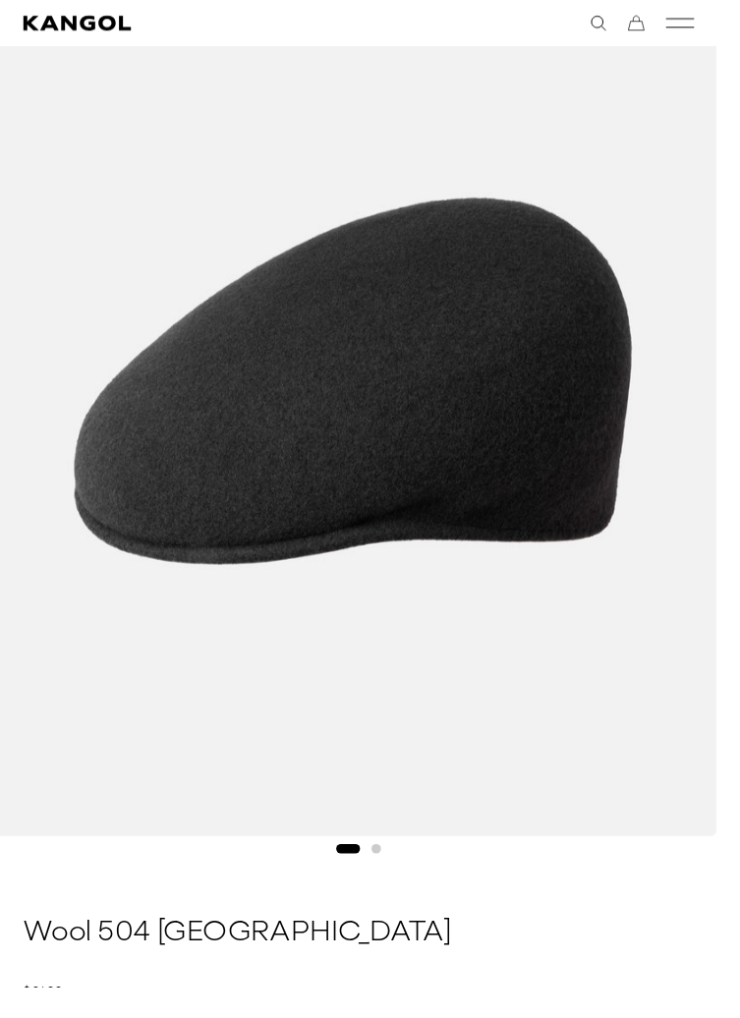
scroll to position [0, 0]
click at [711, 19] on rect "Mobile Menu" at bounding box center [701, 19] width 29 height 1
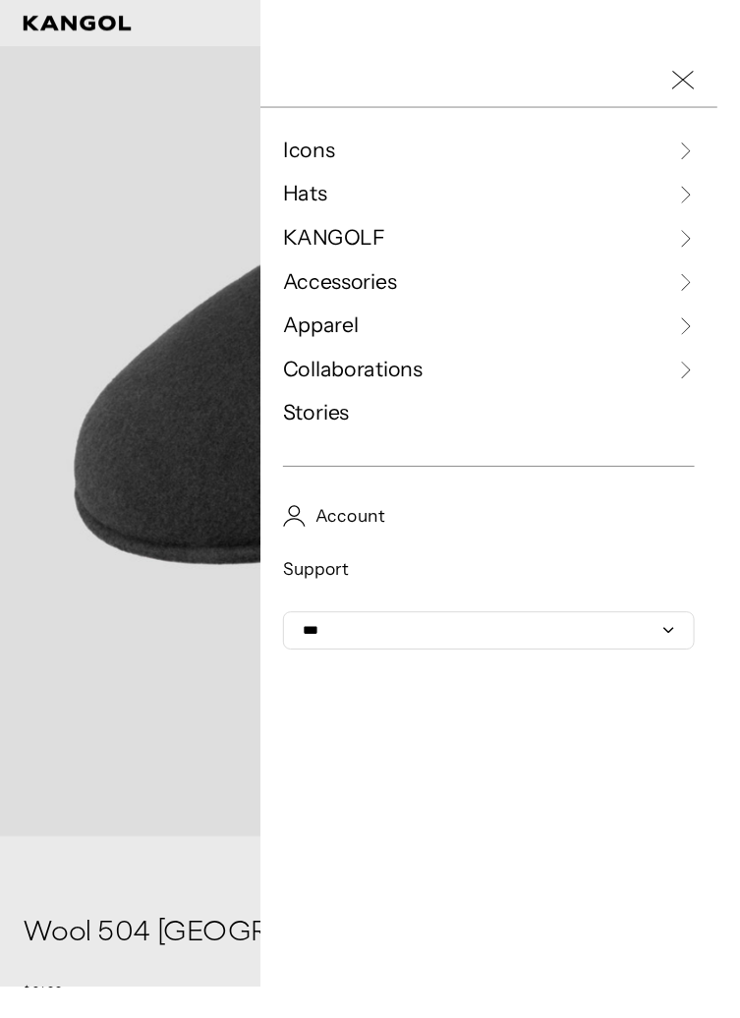
click at [337, 204] on span "Hats" at bounding box center [314, 200] width 45 height 29
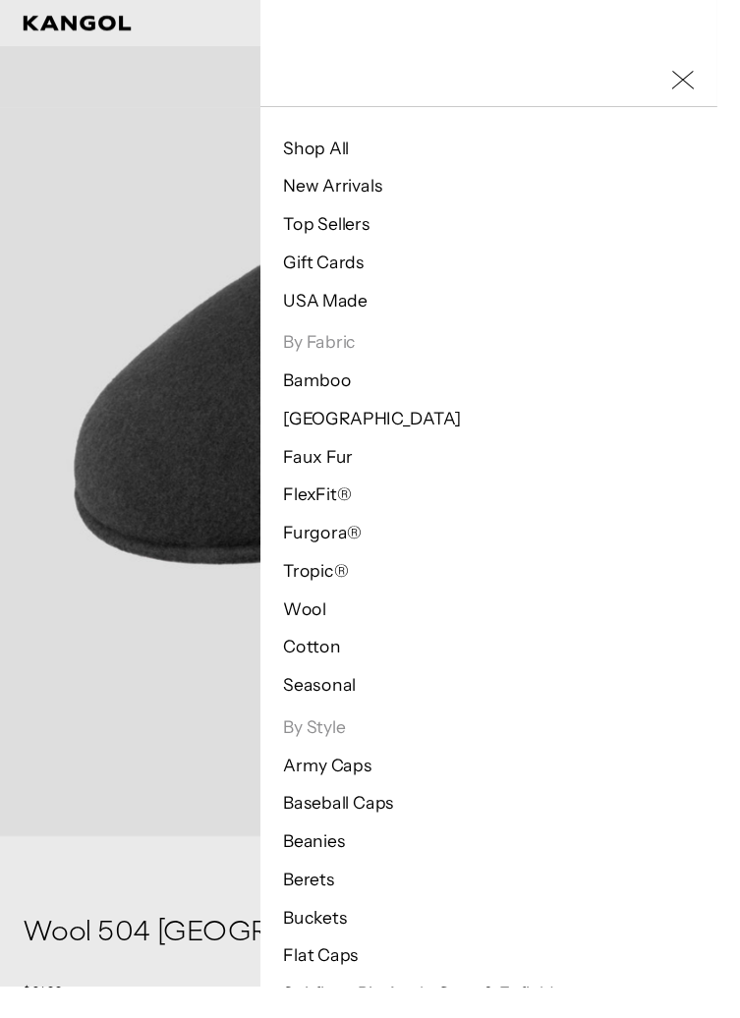
scroll to position [107, 0]
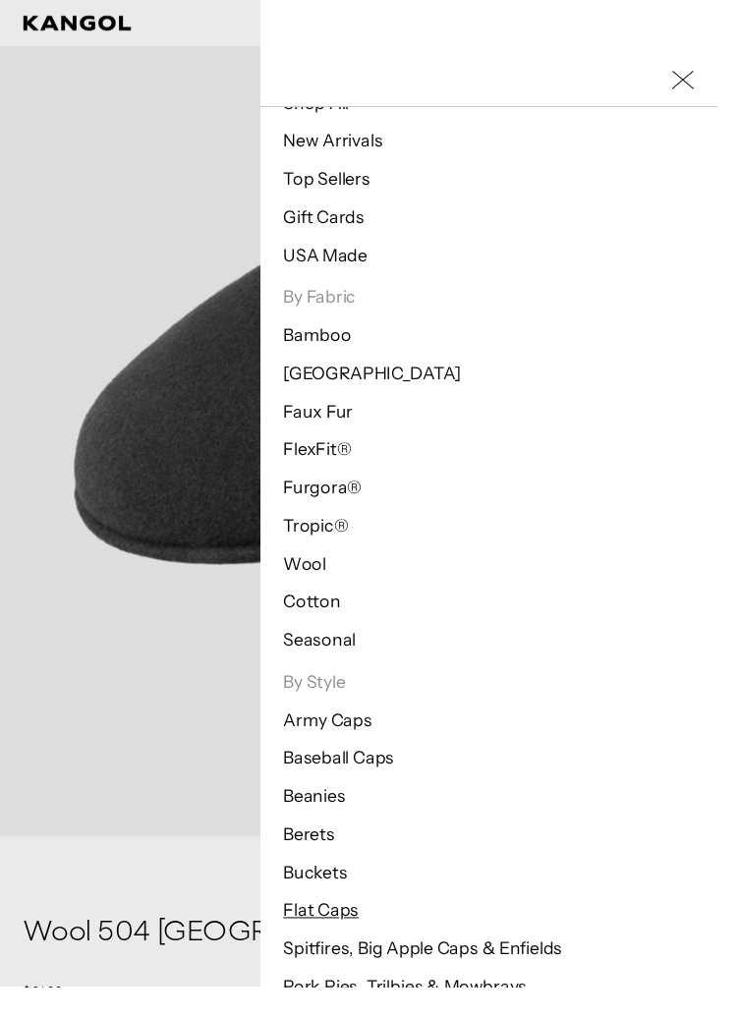
click at [370, 946] on link "Flat Caps" at bounding box center [331, 940] width 78 height 22
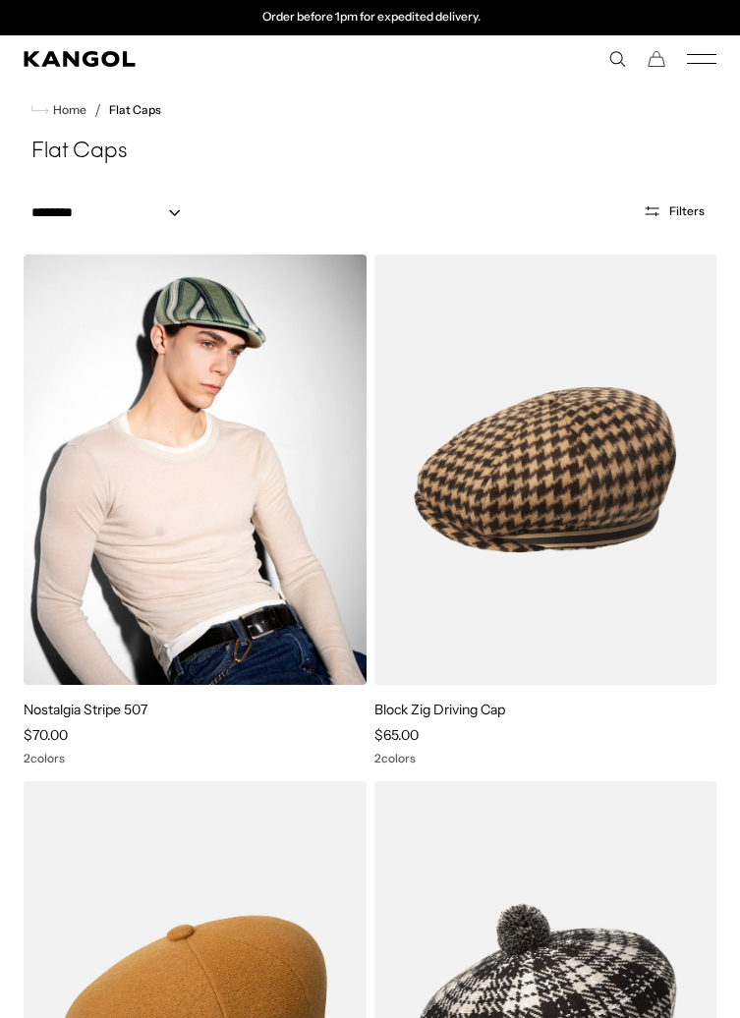
click at [237, 479] on img at bounding box center [195, 470] width 343 height 430
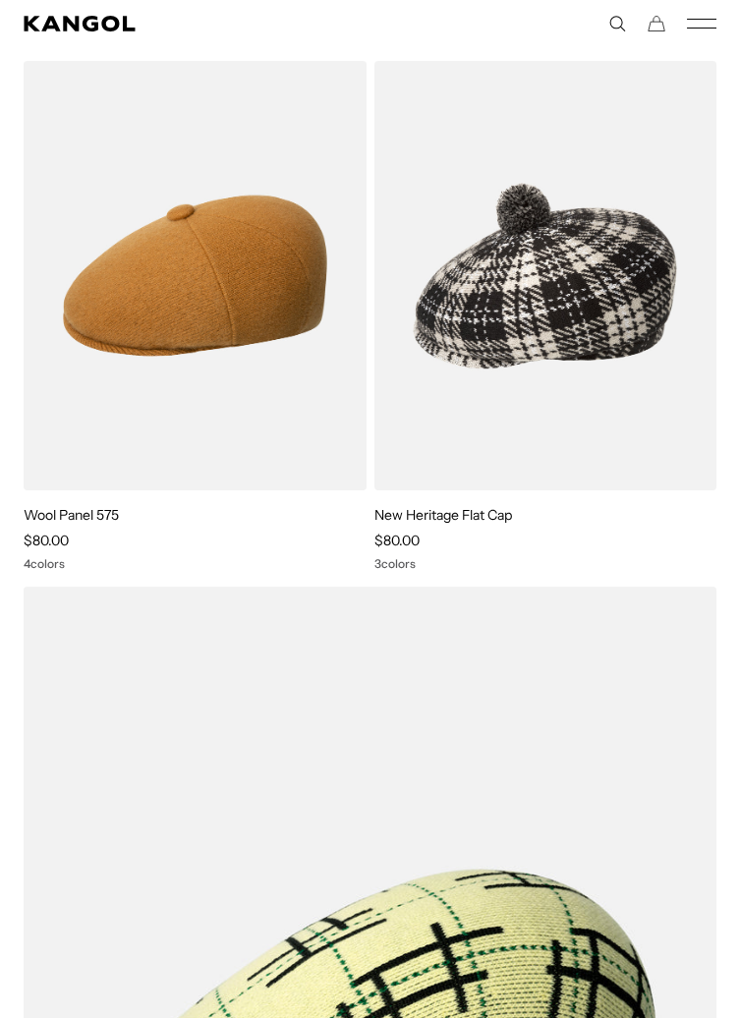
scroll to position [723, 0]
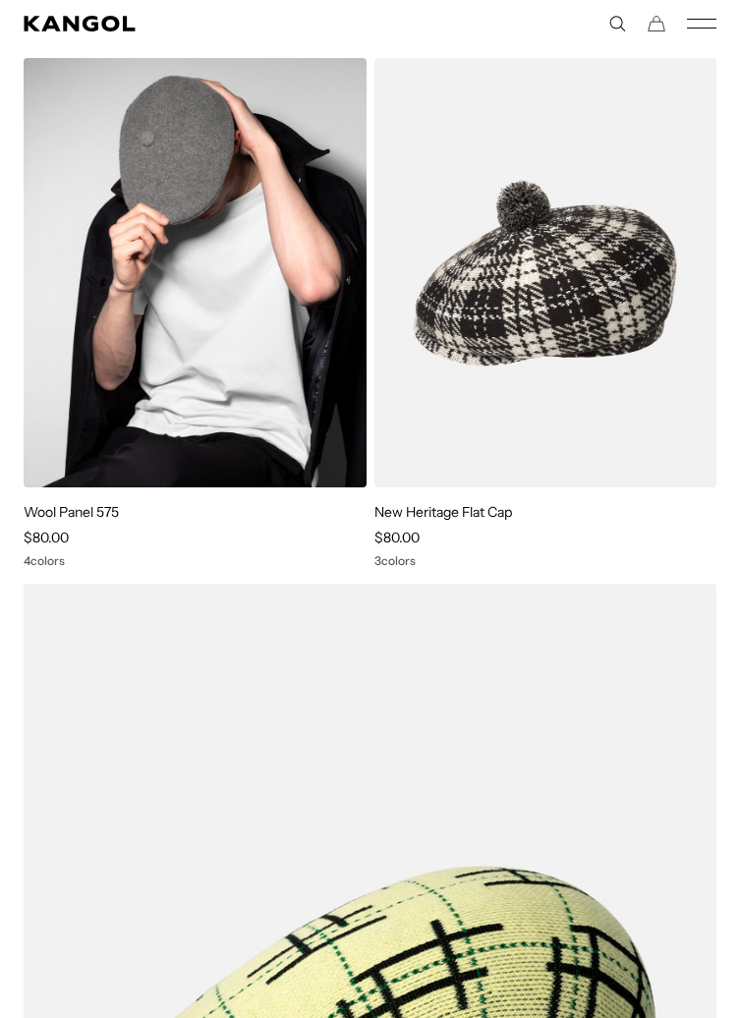
click at [241, 329] on img at bounding box center [195, 273] width 343 height 430
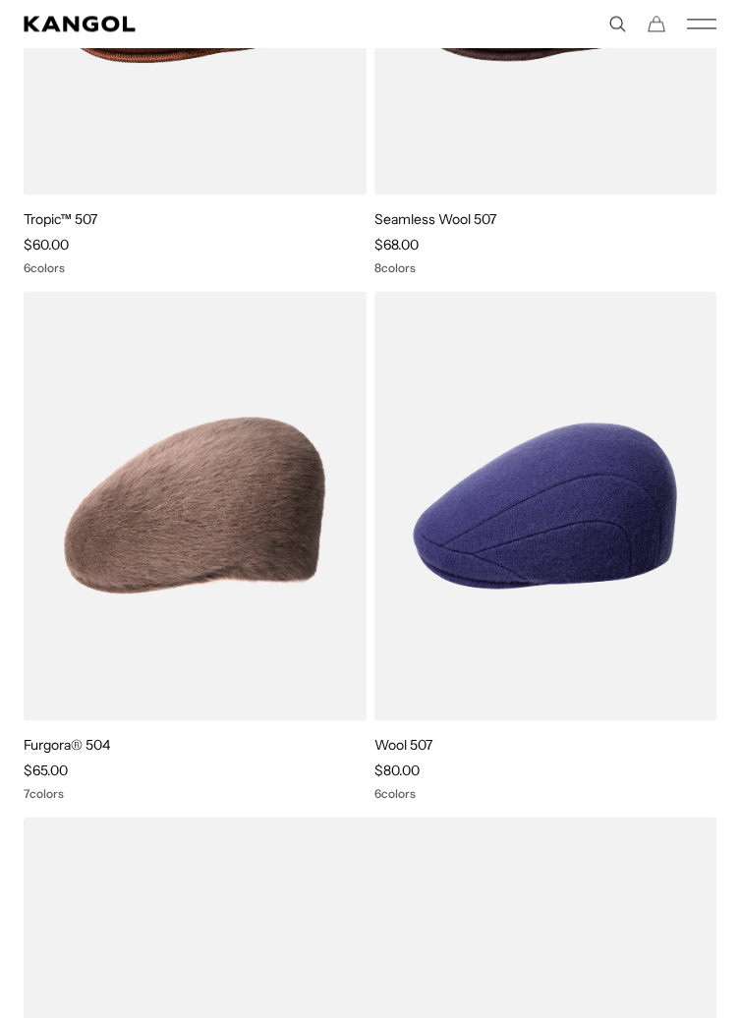
scroll to position [4654, 0]
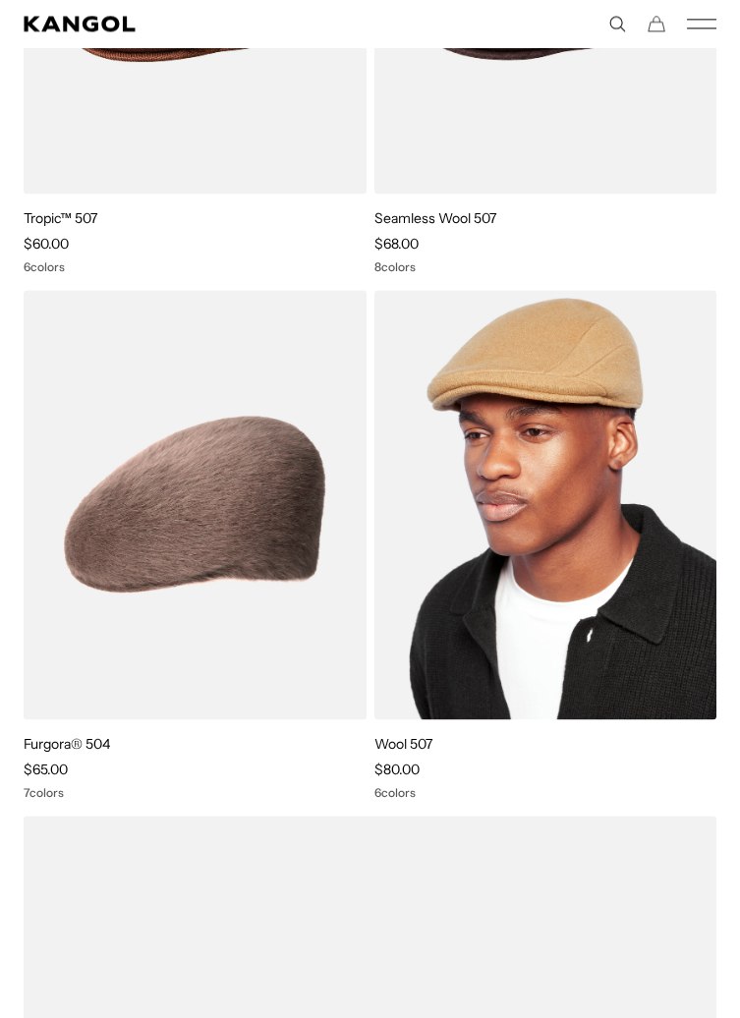
click at [597, 533] on img at bounding box center [545, 505] width 343 height 430
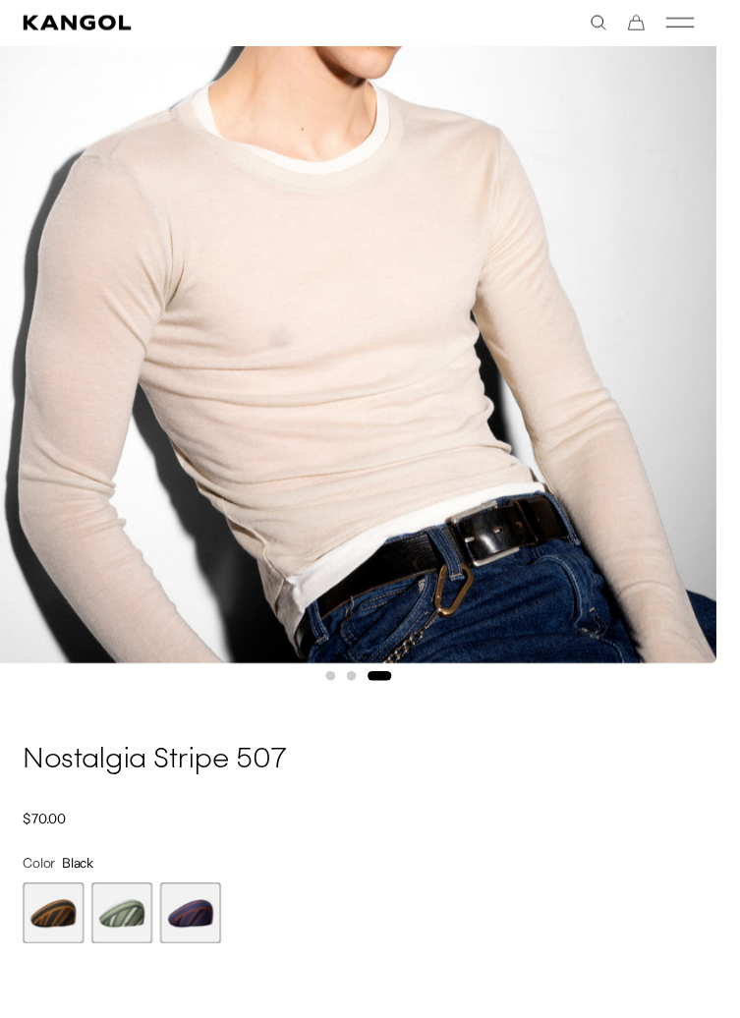
scroll to position [426, 0]
click at [207, 956] on span "3 of 3" at bounding box center [196, 942] width 63 height 63
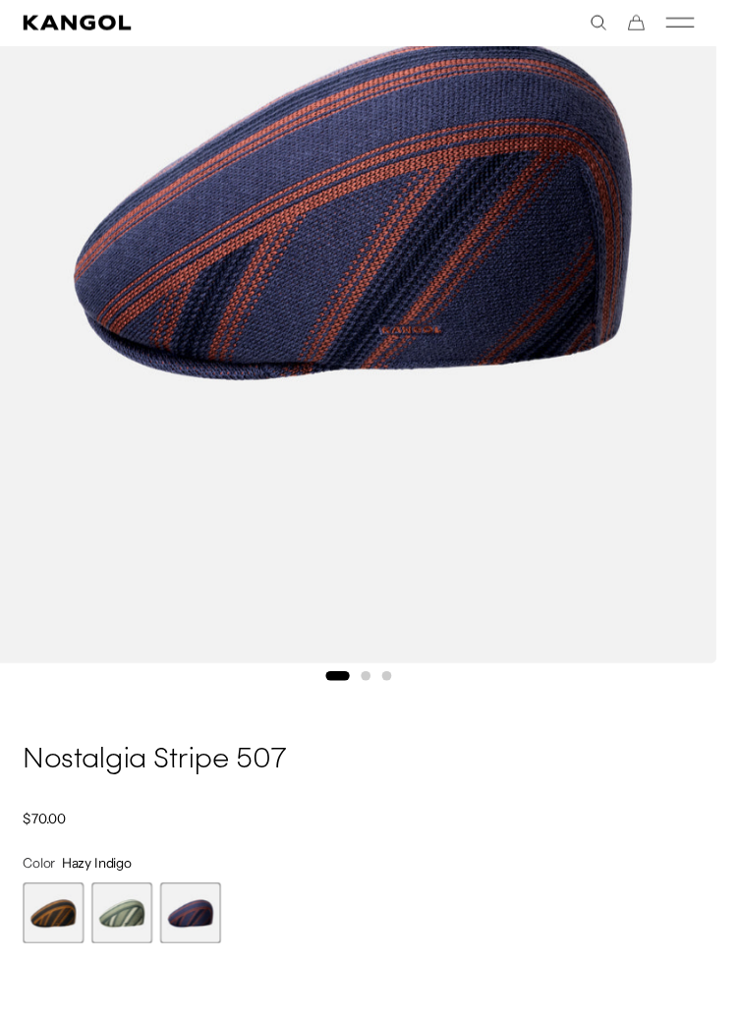
click at [57, 955] on span "1 of 3" at bounding box center [55, 942] width 63 height 63
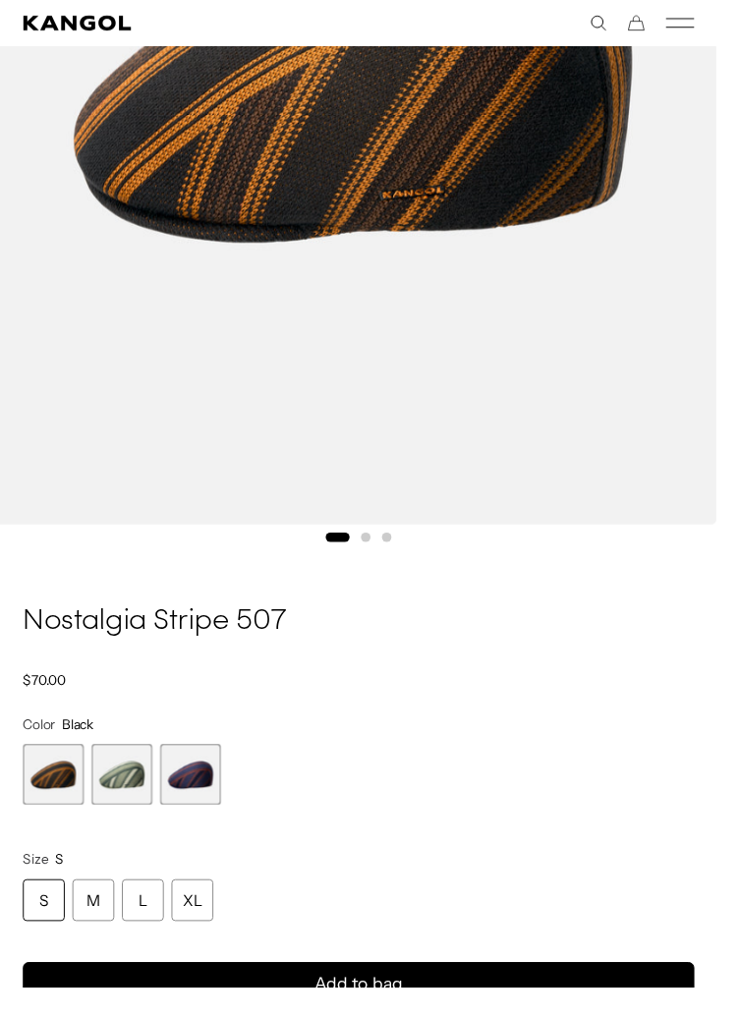
scroll to position [0, 404]
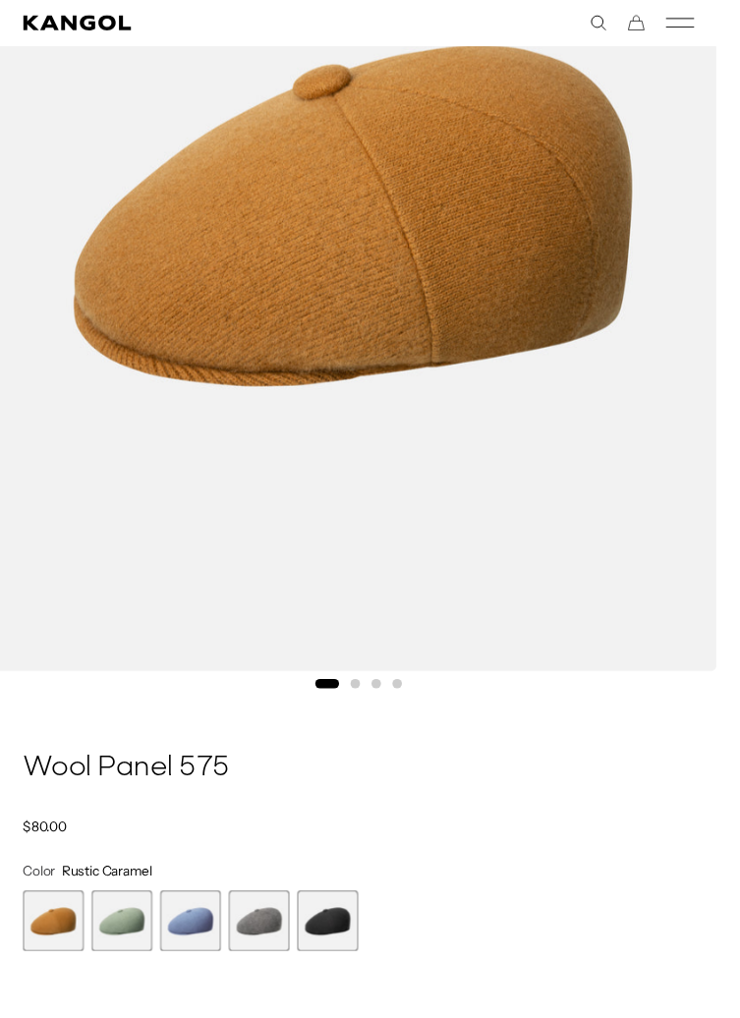
click at [359, 970] on span "5 of 5" at bounding box center [338, 950] width 63 height 63
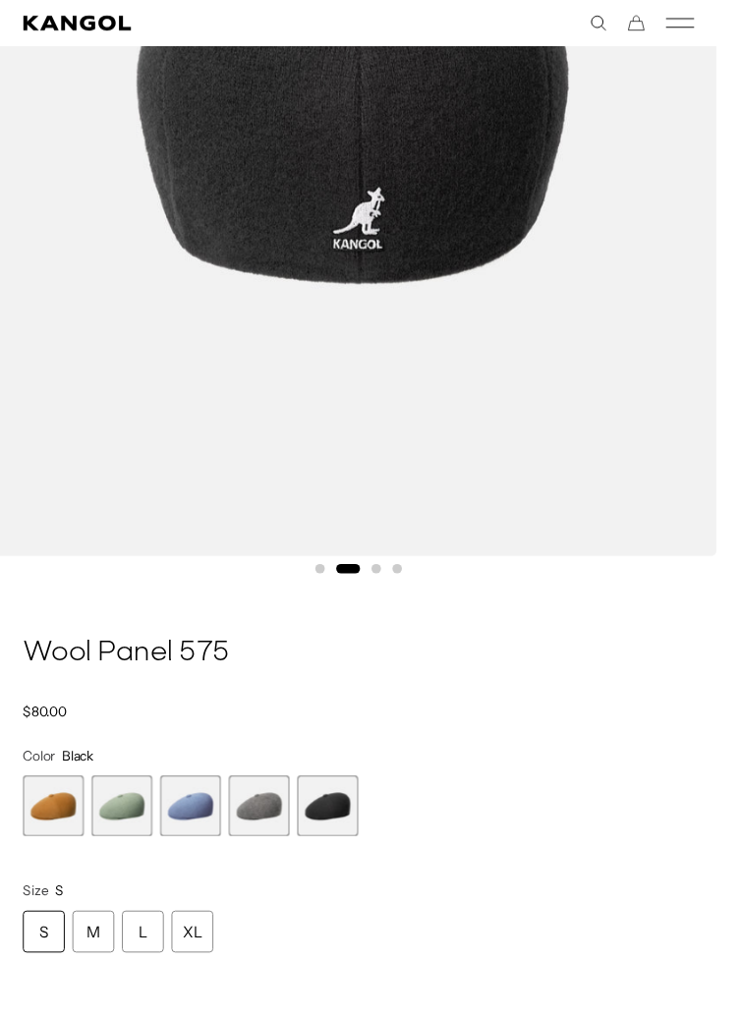
scroll to position [538, 0]
click at [49, 823] on span "1 of 5" at bounding box center [55, 830] width 63 height 63
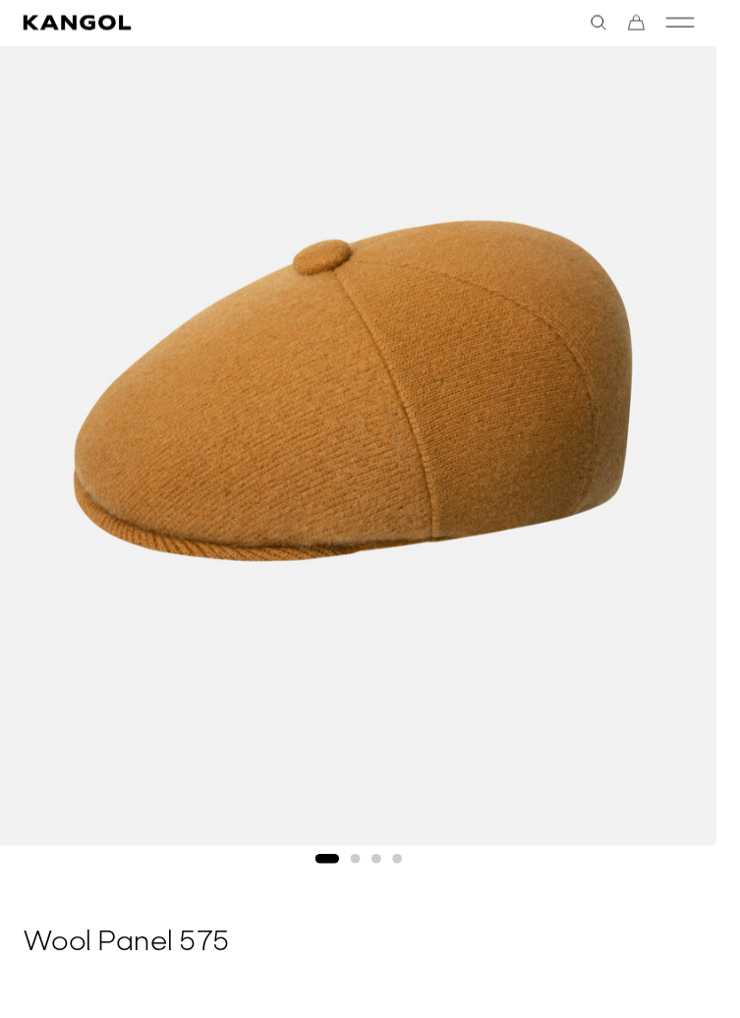
scroll to position [215, 0]
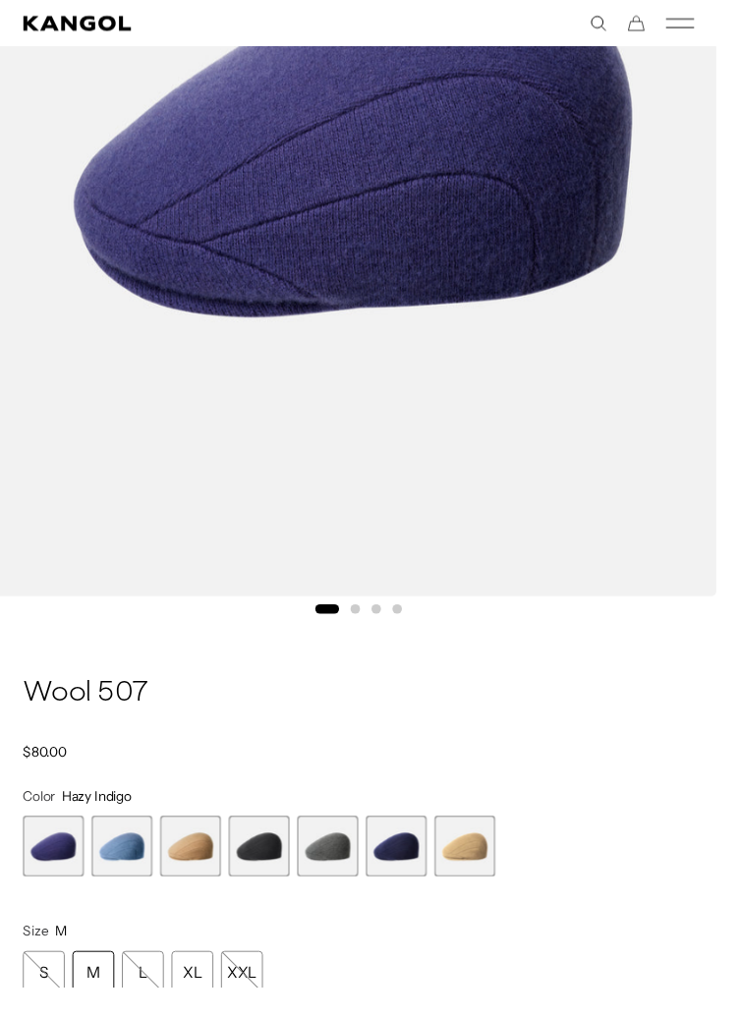
scroll to position [0, 404]
click at [401, 891] on span "6 of 7" at bounding box center [408, 873] width 63 height 63
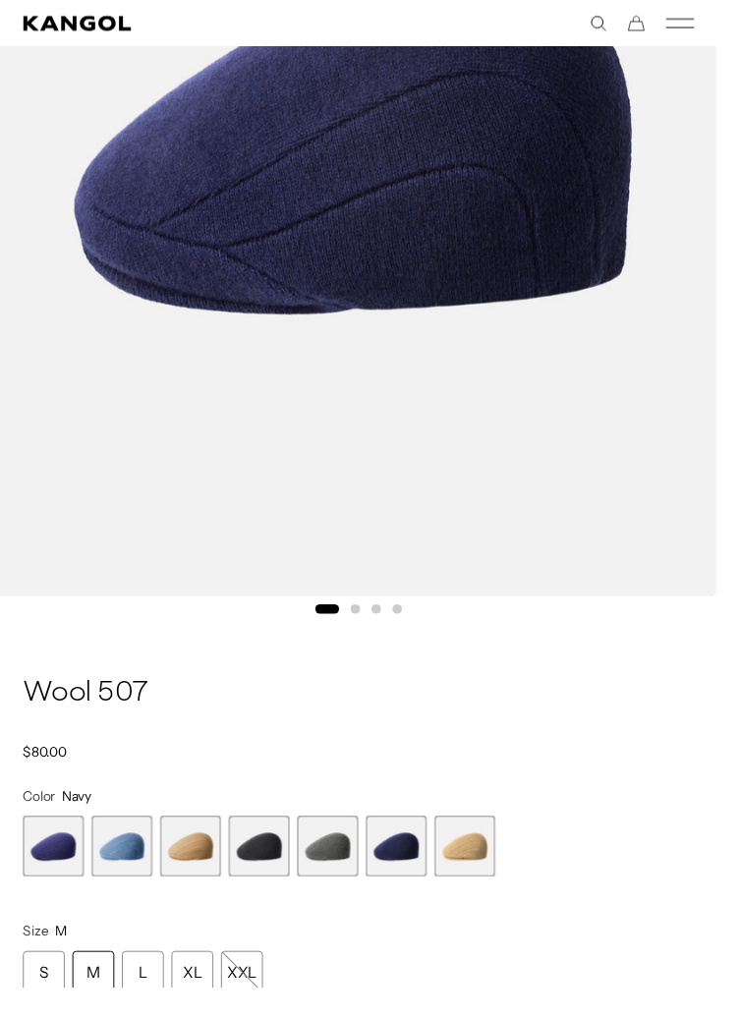
click at [268, 876] on span "4 of 7" at bounding box center [267, 873] width 63 height 63
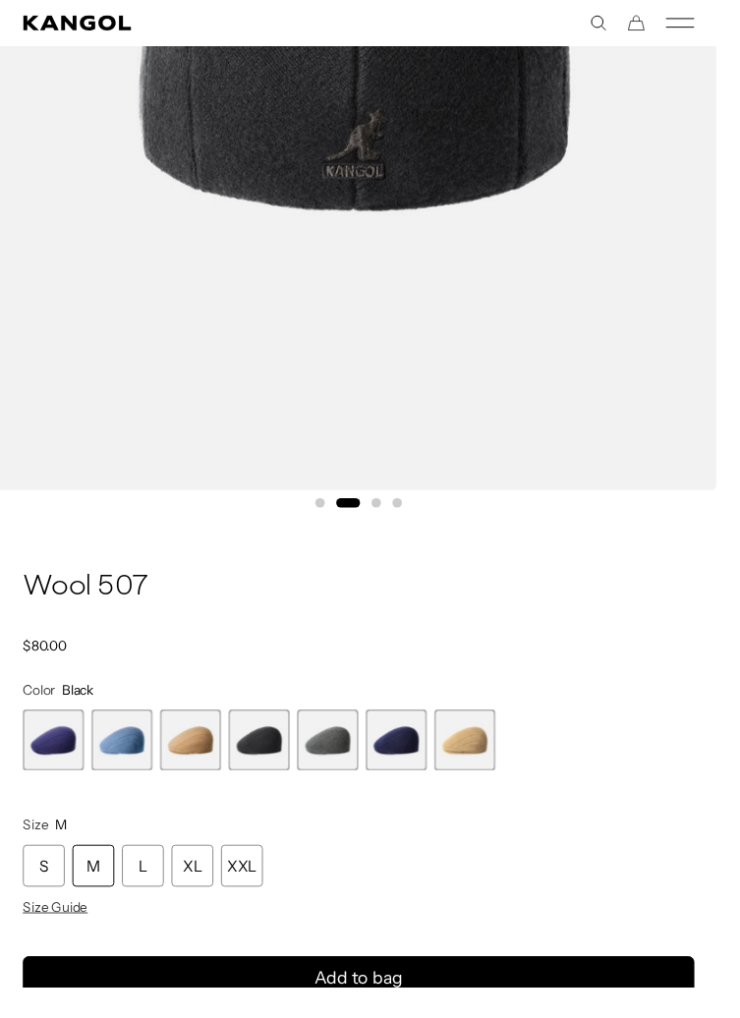
scroll to position [604, 0]
click at [259, 900] on div "XXL" at bounding box center [249, 893] width 43 height 43
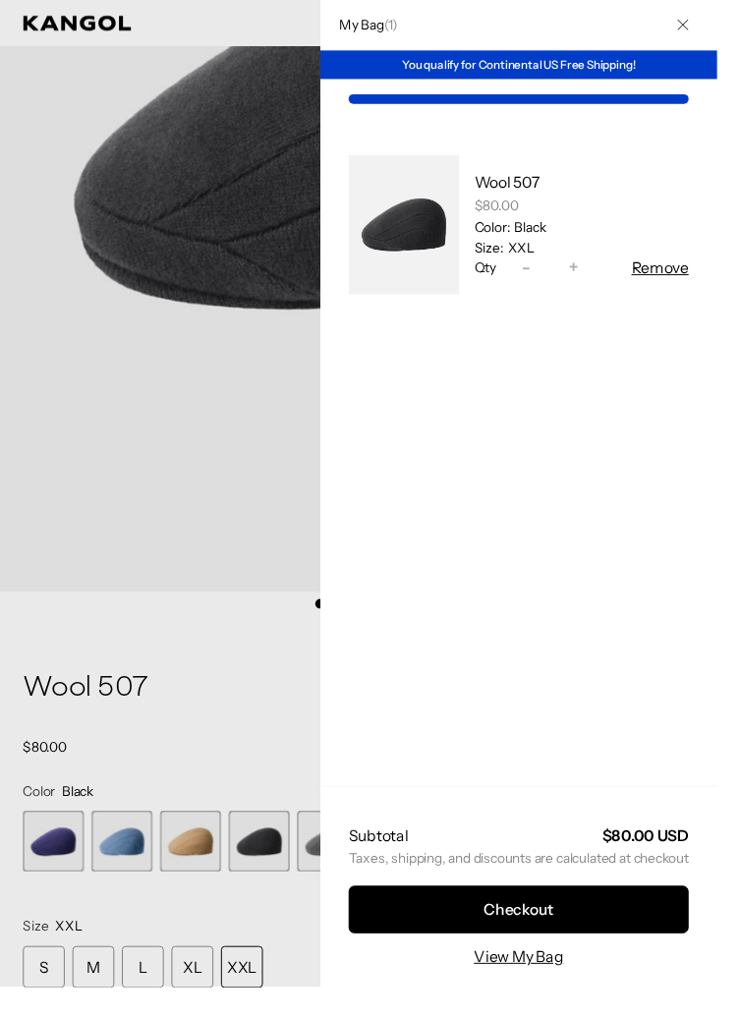
scroll to position [0, 404]
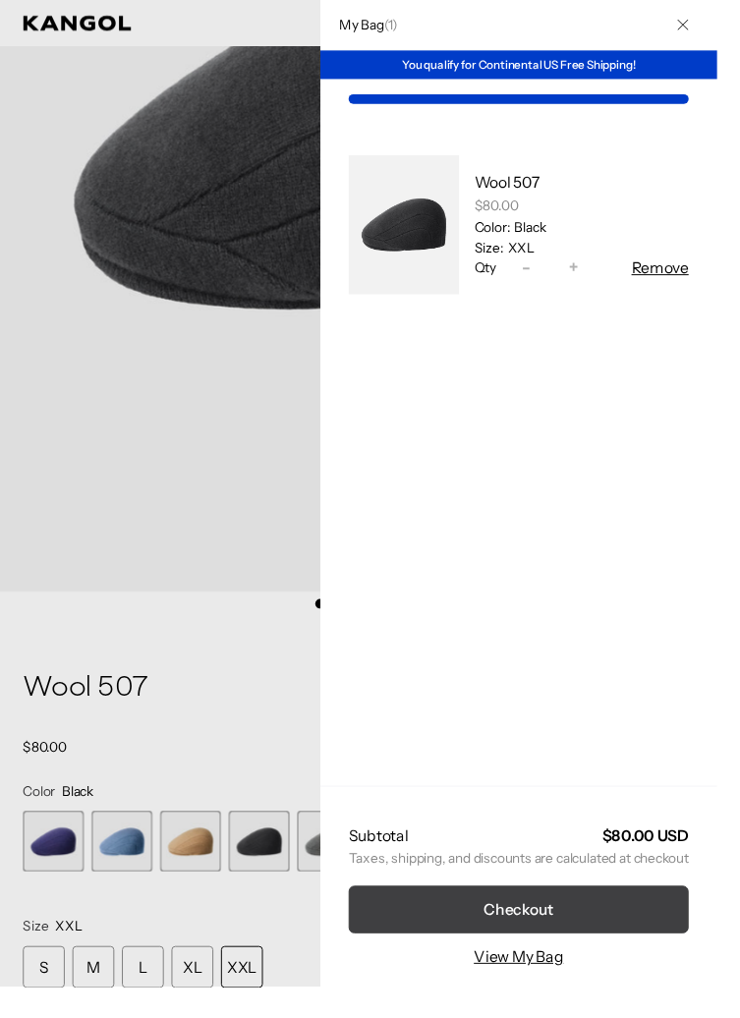
click at [607, 963] on button "Checkout" at bounding box center [535, 938] width 351 height 49
